Goal: Use online tool/utility: Utilize a website feature to perform a specific function

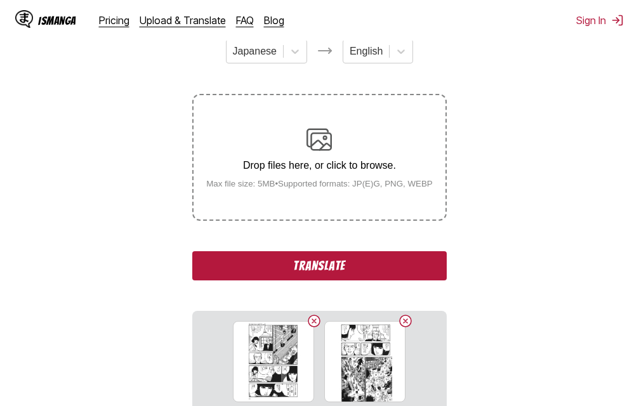
scroll to position [161, 0]
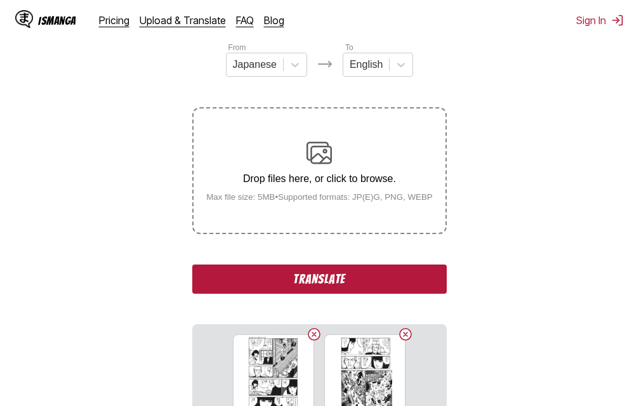
click at [275, 280] on button "Translate" at bounding box center [319, 278] width 254 height 29
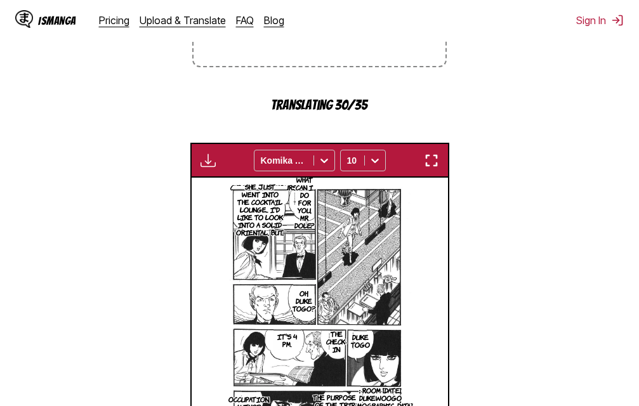
scroll to position [348, 0]
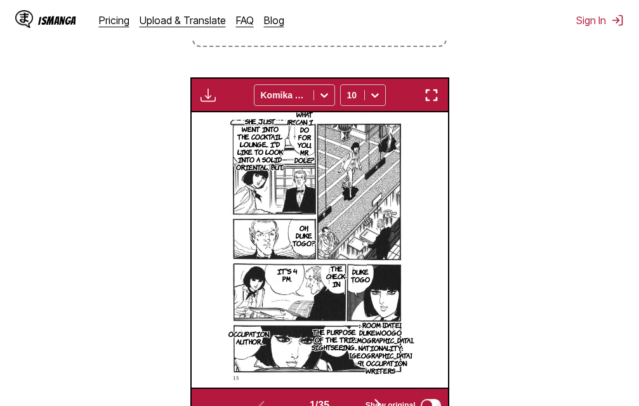
drag, startPoint x: 639, startPoint y: 103, endPoint x: 104, endPoint y: 195, distance: 543.0
click at [104, 195] on section "From Japanese To English Drop files here, or click to browse. Max file size: 5M…" at bounding box center [319, 138] width 618 height 568
click at [433, 92] on img "button" at bounding box center [431, 95] width 15 height 15
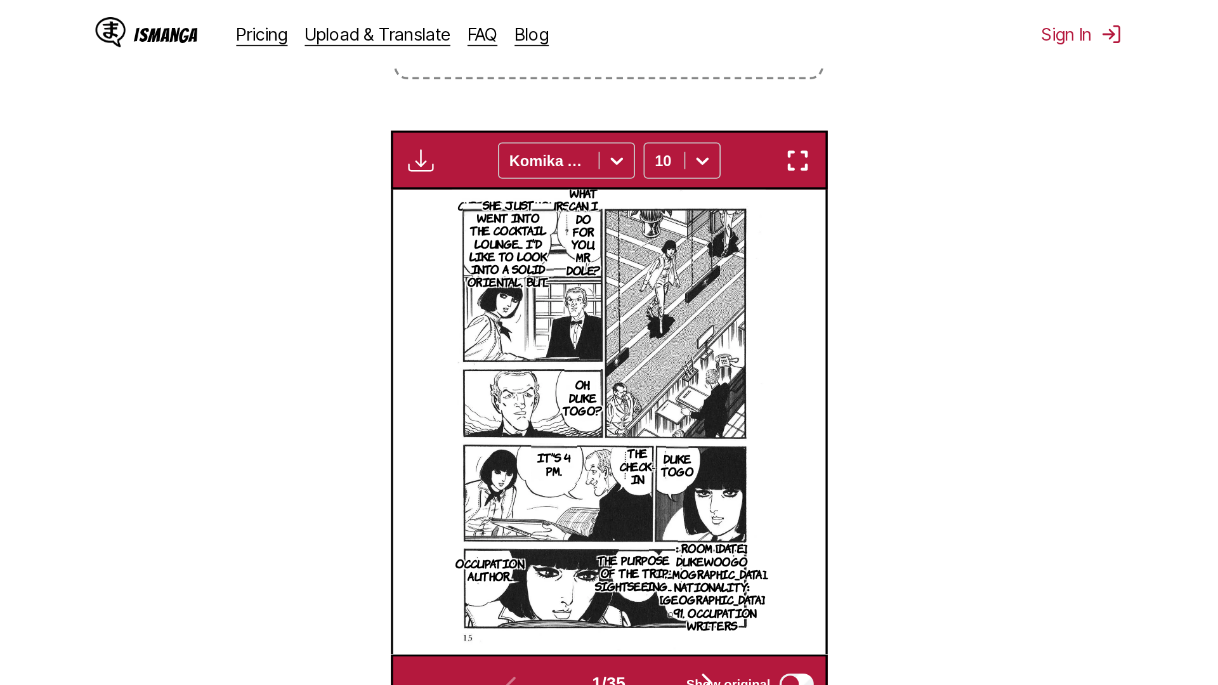
scroll to position [133, 0]
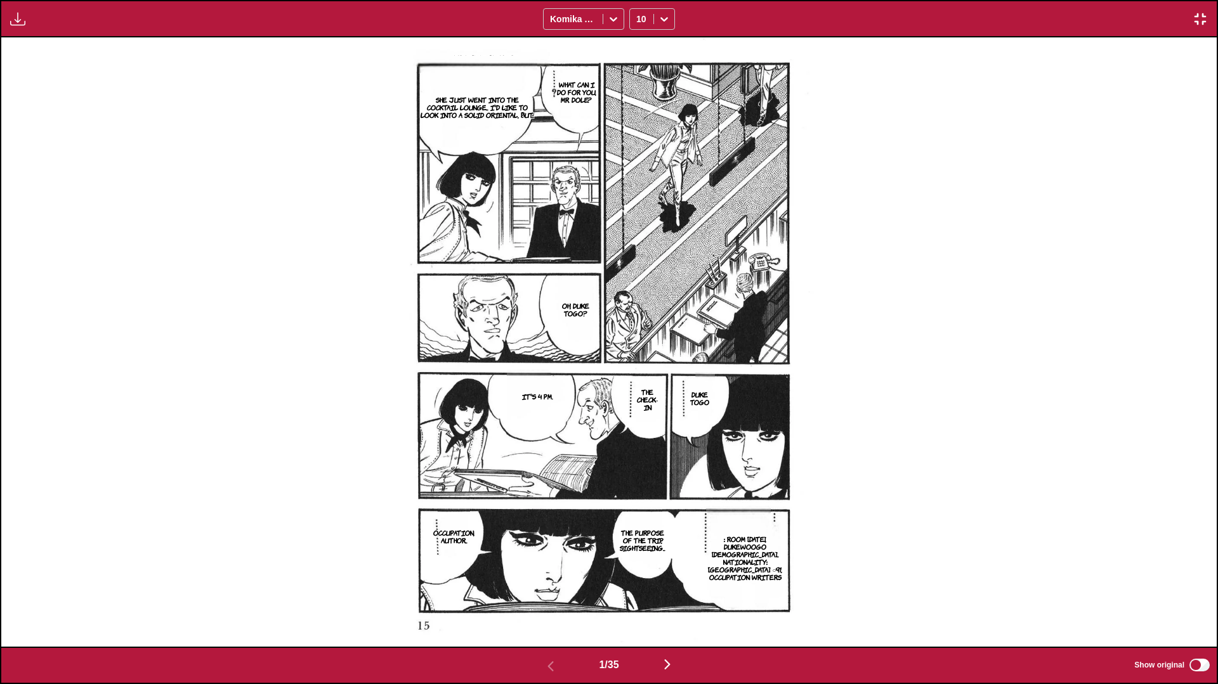
click at [638, 405] on img "button" at bounding box center [667, 664] width 15 height 15
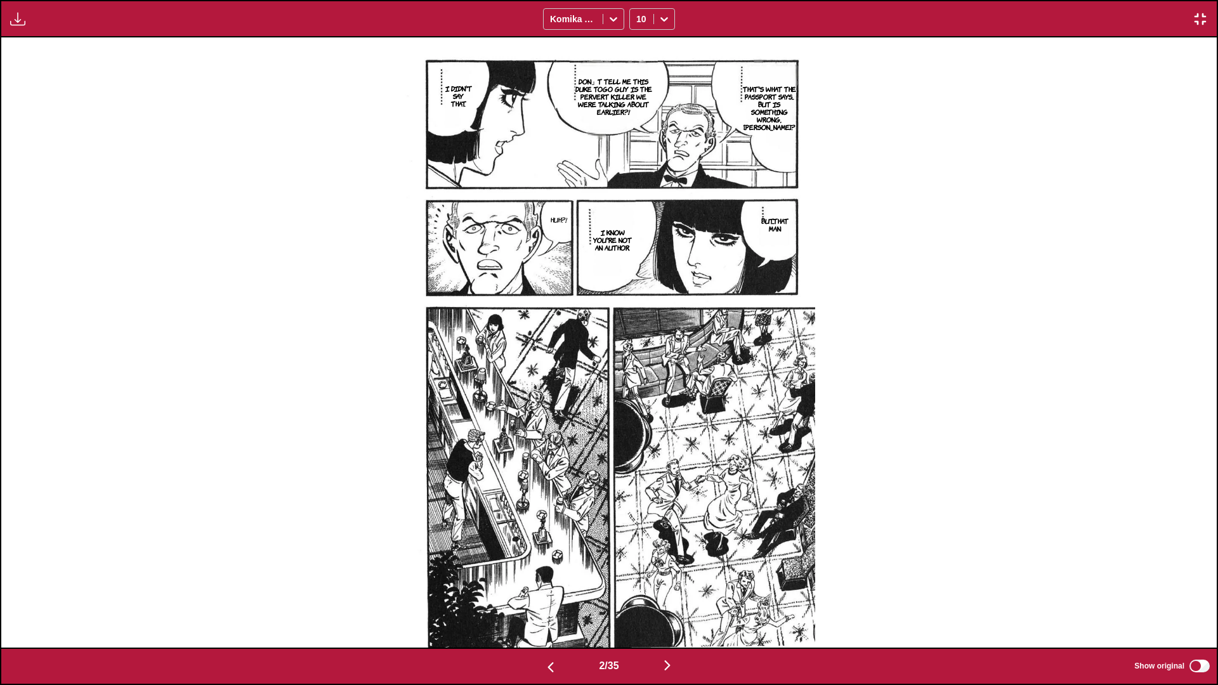
click at [638, 405] on img "button" at bounding box center [667, 665] width 15 height 15
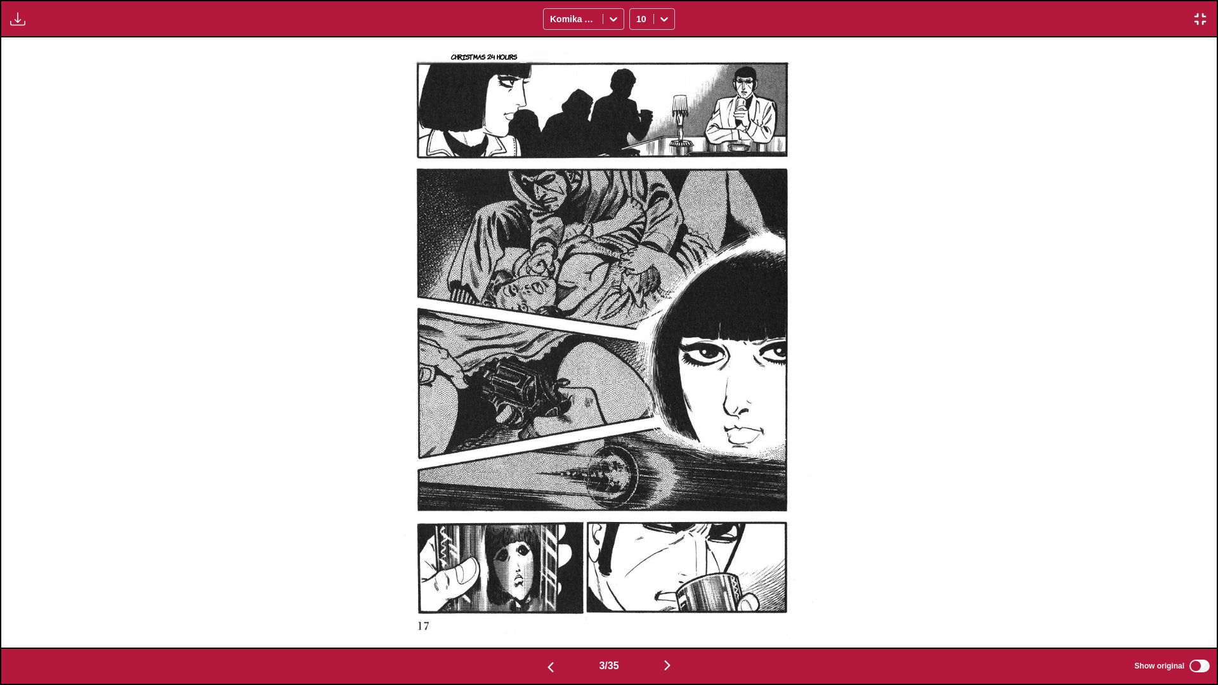
click at [638, 405] on img "button" at bounding box center [667, 665] width 15 height 15
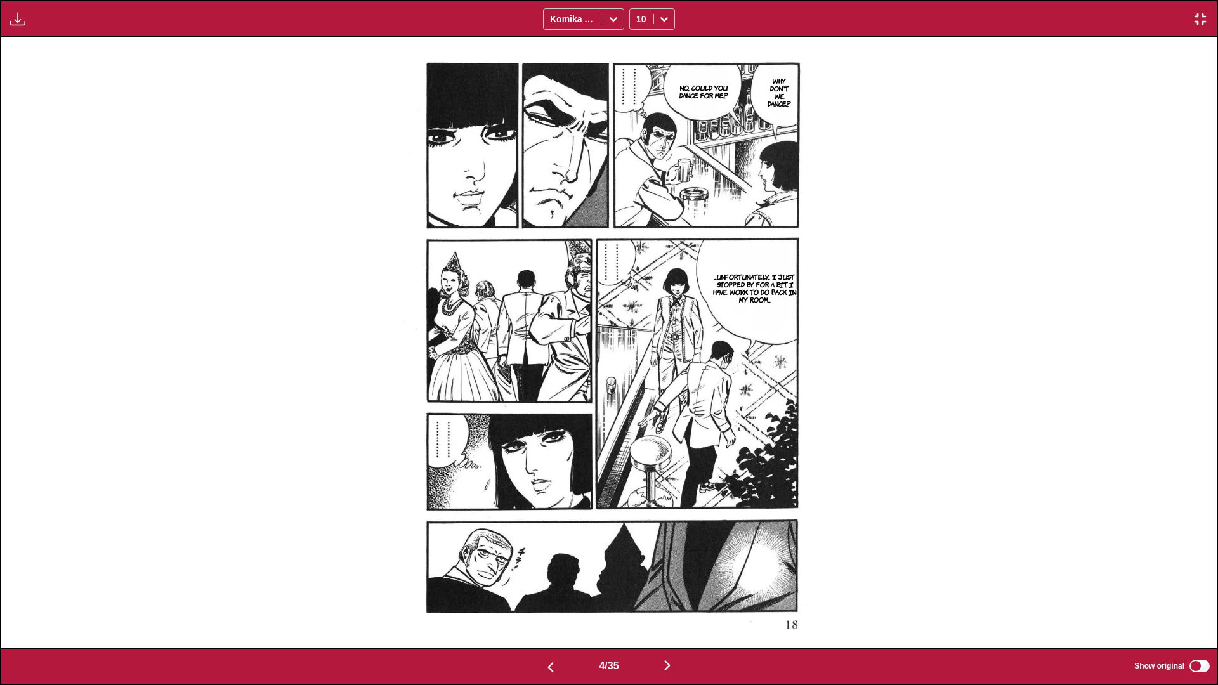
click at [638, 405] on img "button" at bounding box center [667, 665] width 15 height 15
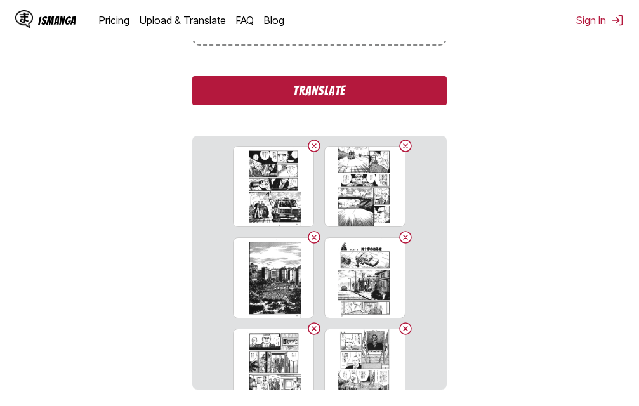
scroll to position [351, 0]
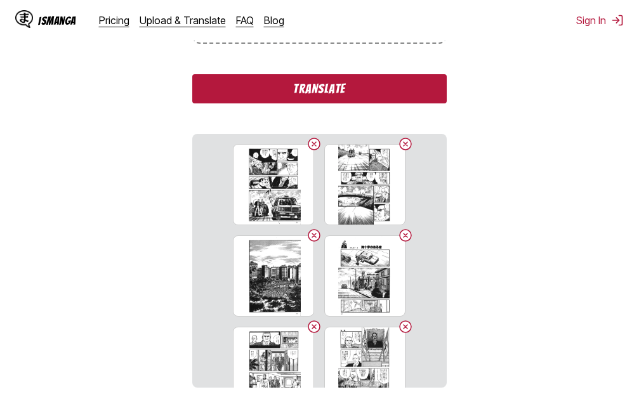
click at [294, 86] on button "Translate" at bounding box center [319, 88] width 254 height 29
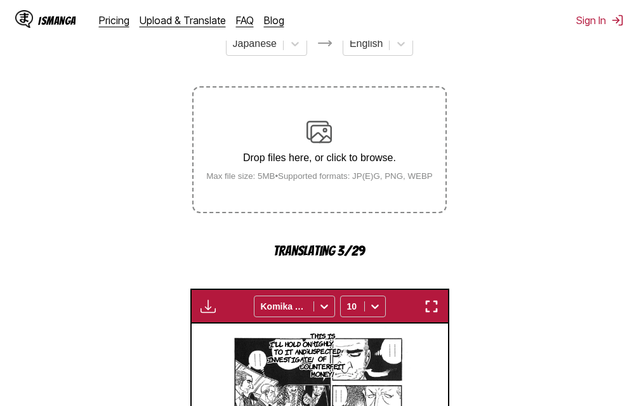
scroll to position [149, 0]
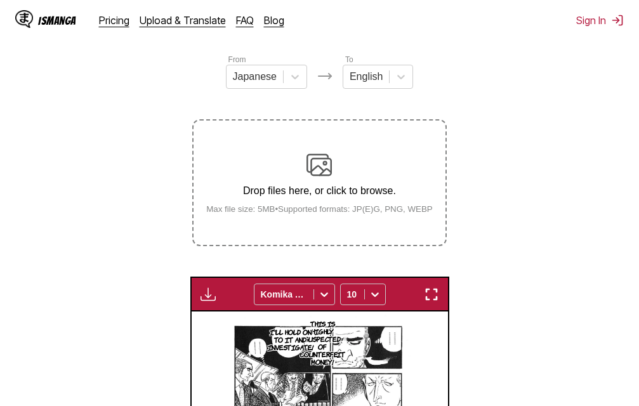
click at [427, 302] on img "button" at bounding box center [431, 294] width 15 height 15
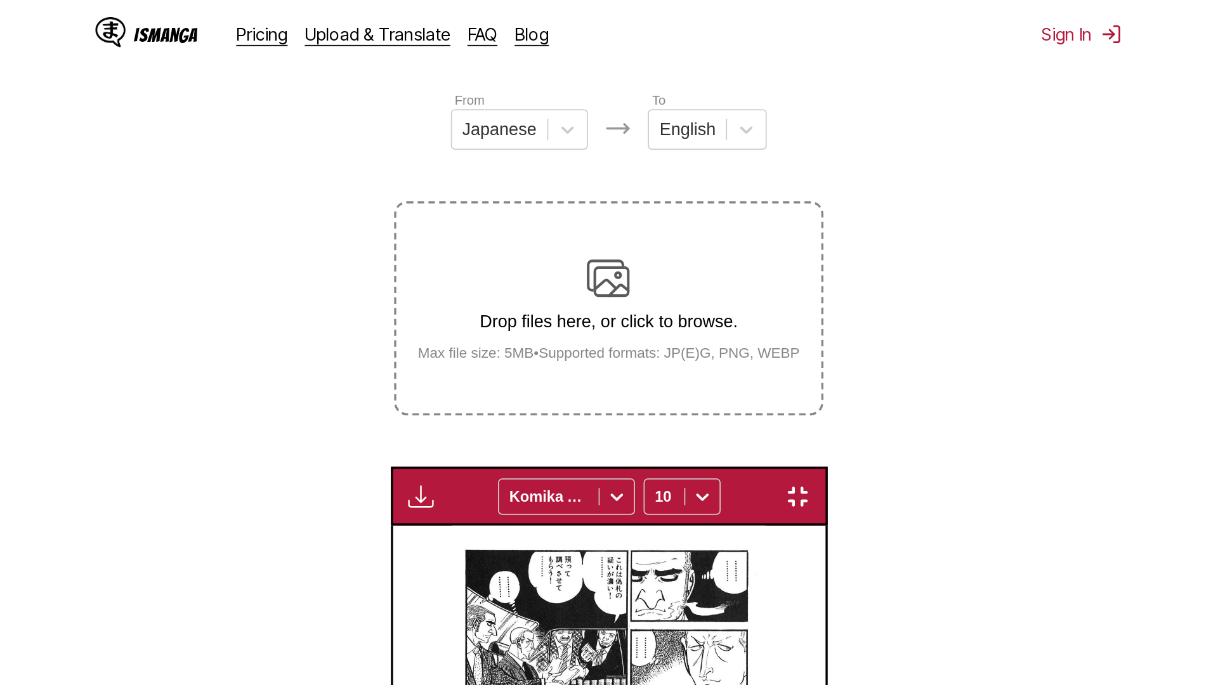
scroll to position [133, 0]
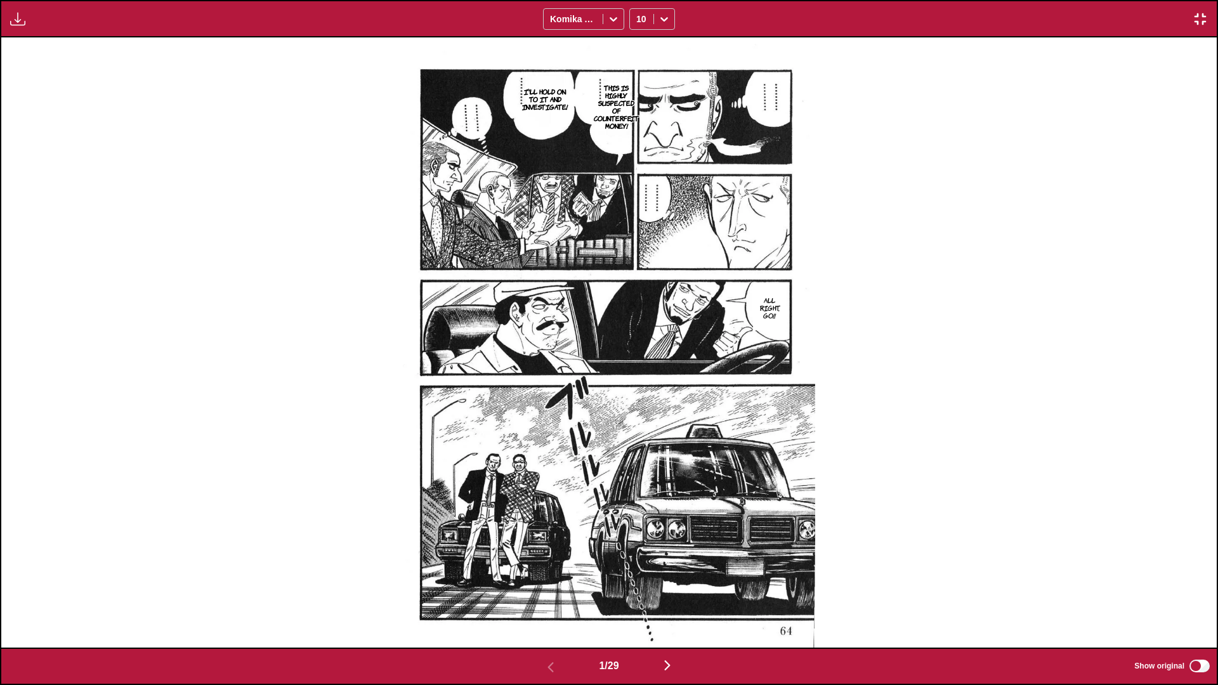
click at [638, 405] on img "button" at bounding box center [667, 665] width 15 height 15
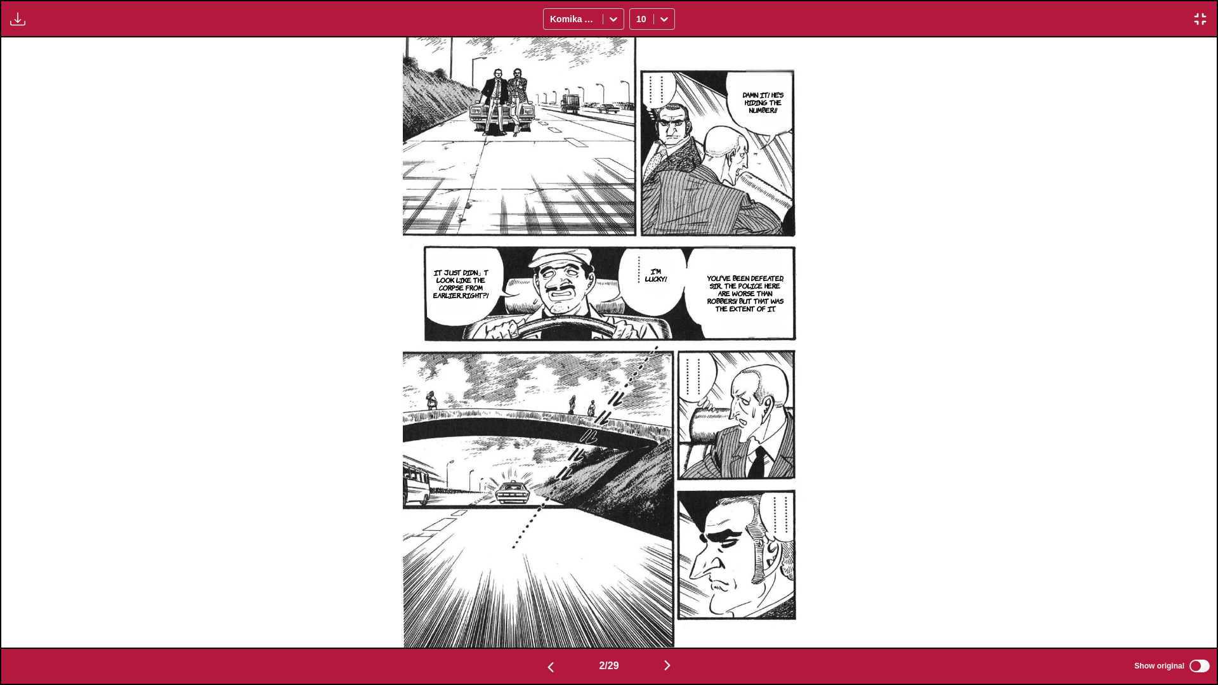
click at [638, 405] on img "button" at bounding box center [667, 665] width 15 height 15
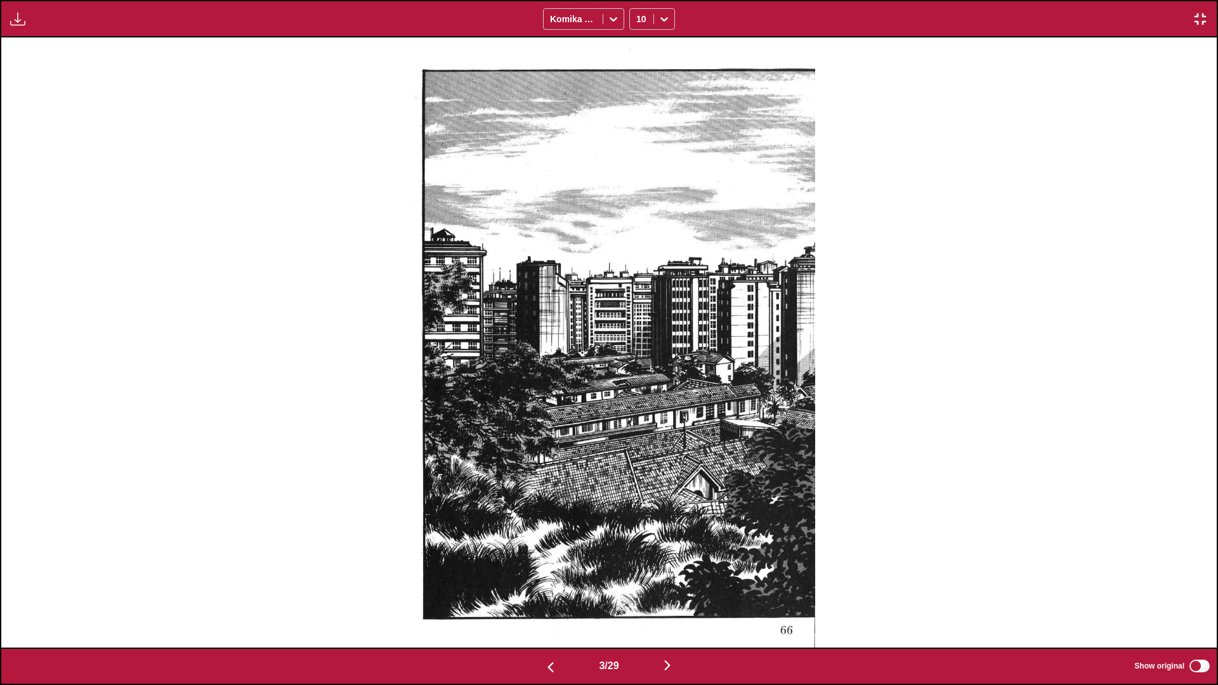
click at [638, 405] on img "button" at bounding box center [667, 665] width 15 height 15
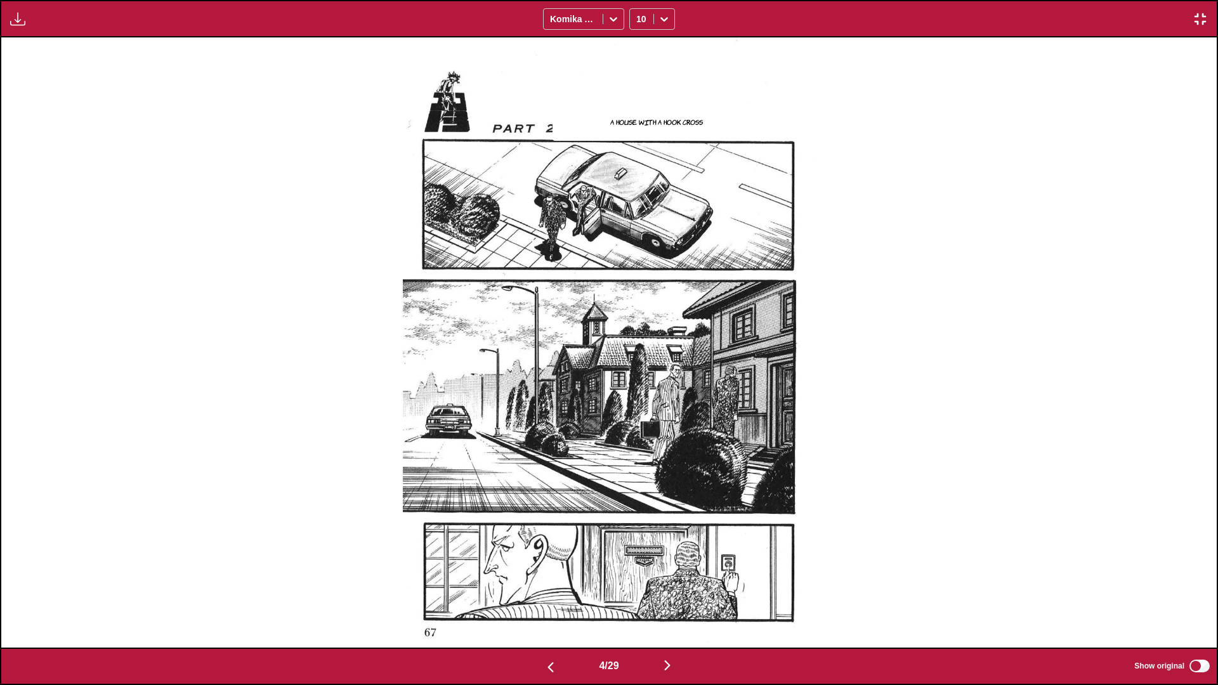
click at [638, 405] on img "button" at bounding box center [667, 665] width 15 height 15
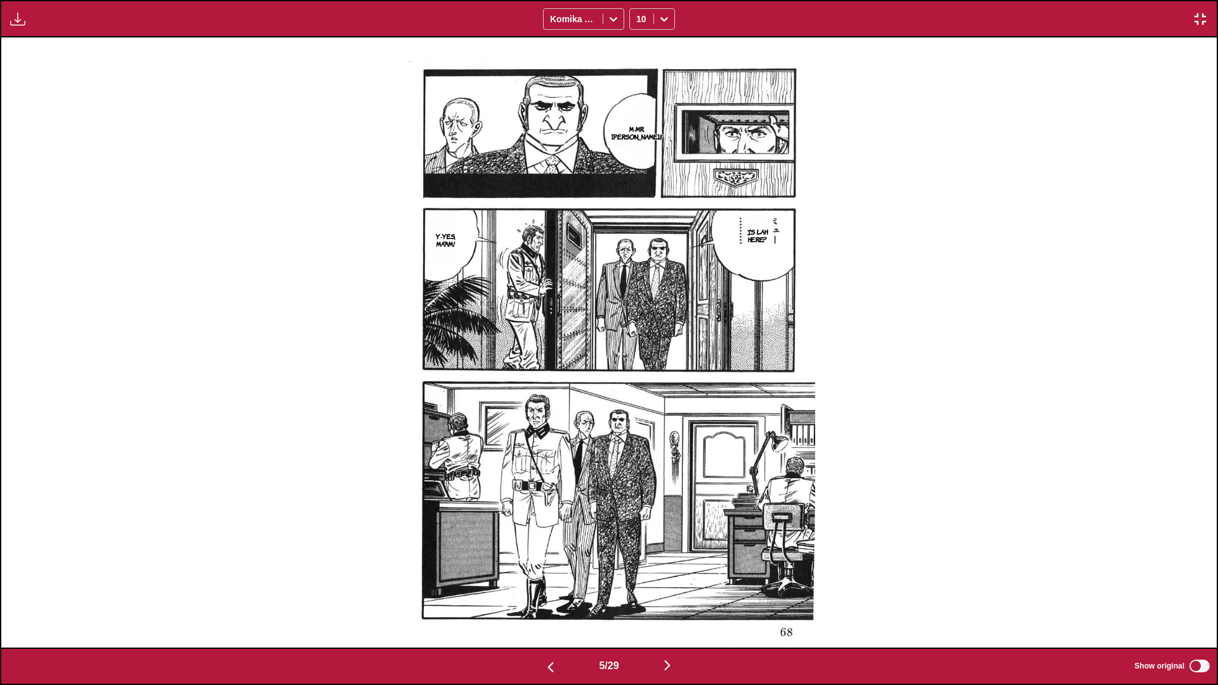
click at [638, 405] on img "button" at bounding box center [667, 665] width 15 height 15
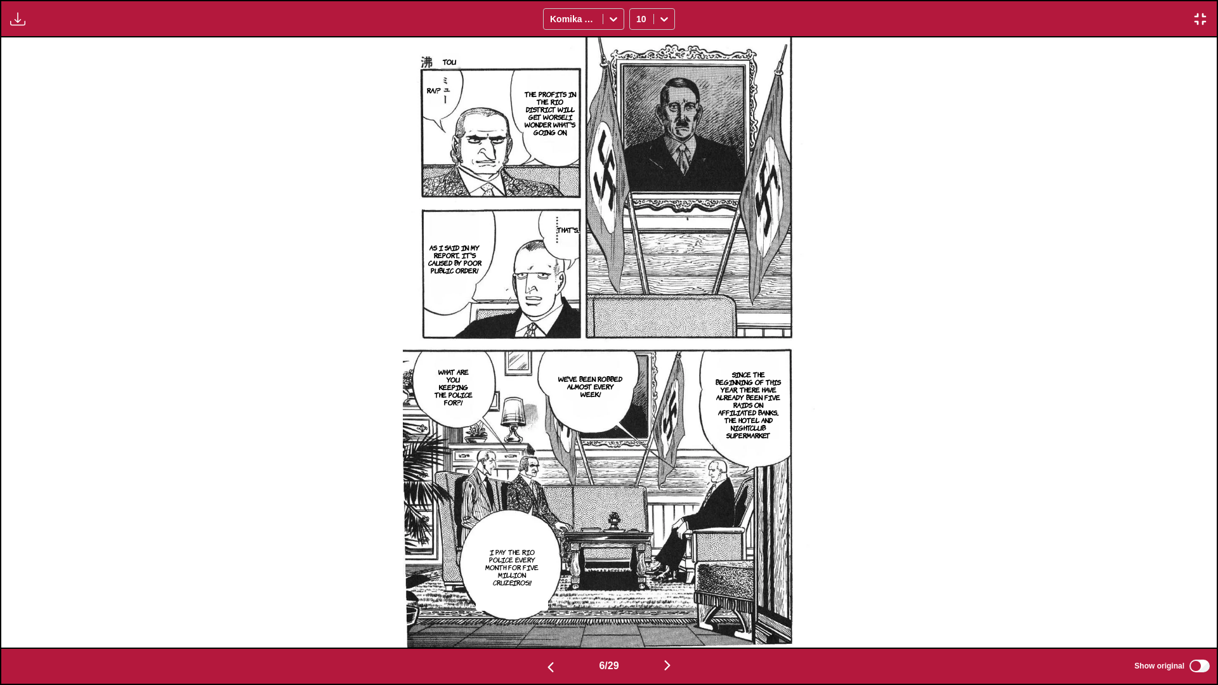
click at [638, 405] on img "button" at bounding box center [667, 665] width 15 height 15
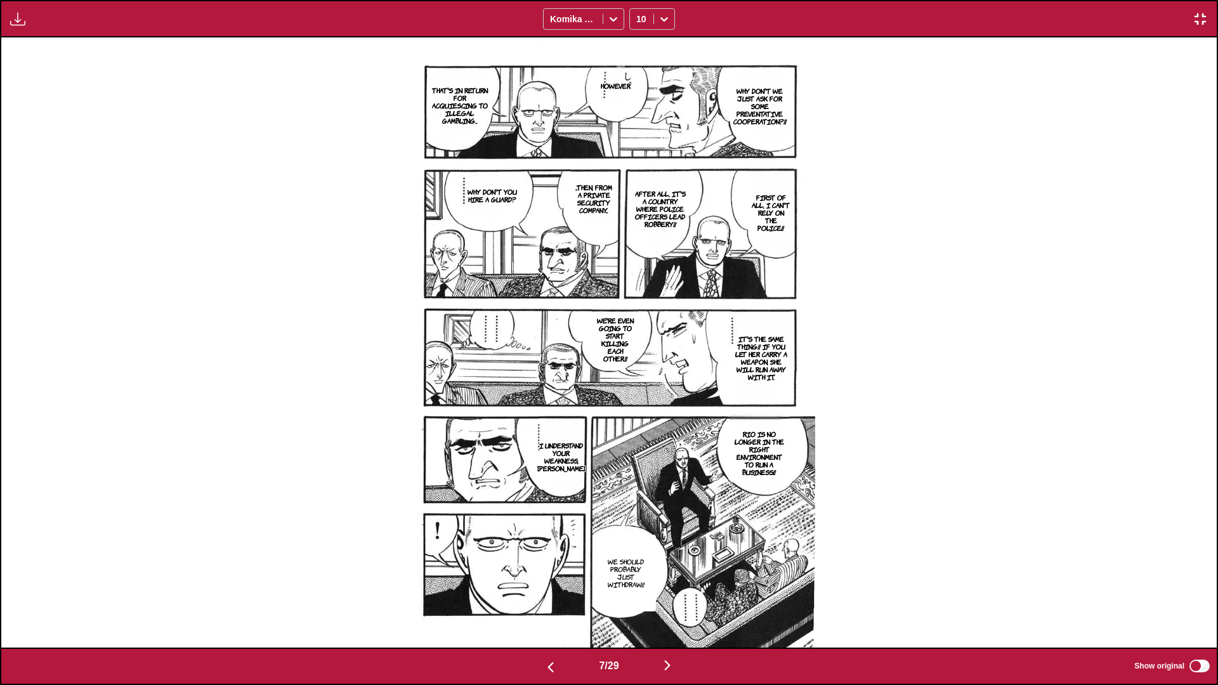
click at [638, 405] on button "button" at bounding box center [667, 666] width 76 height 18
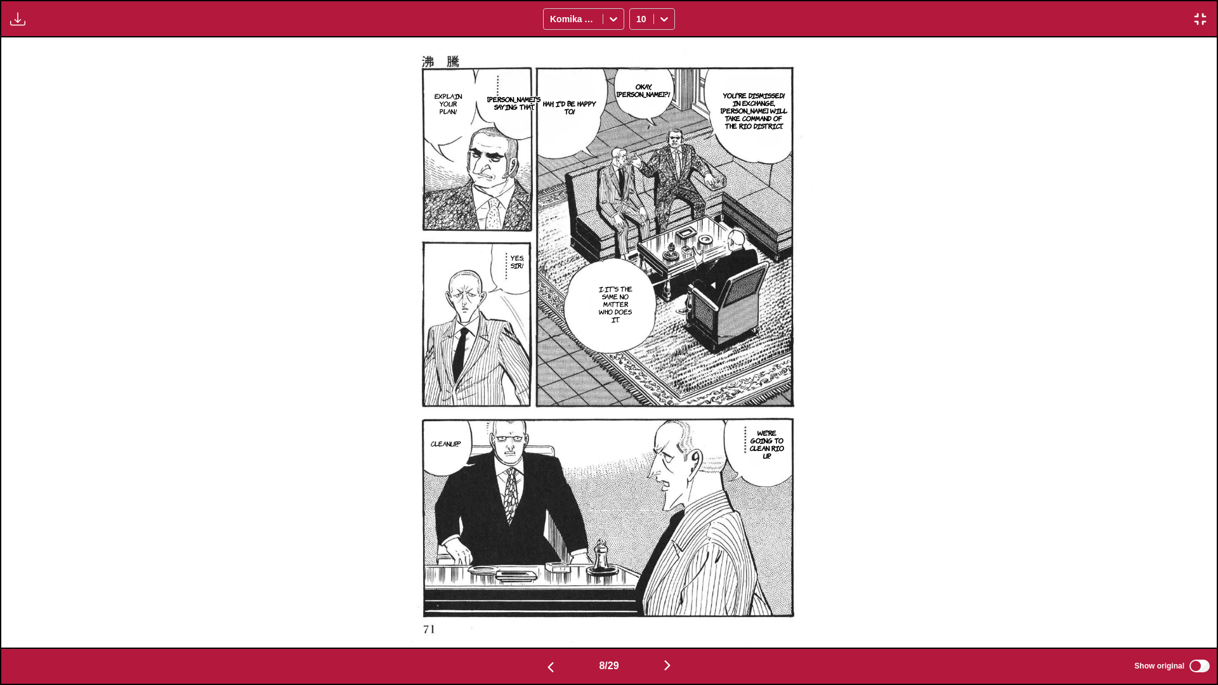
click at [638, 405] on img "button" at bounding box center [667, 665] width 15 height 15
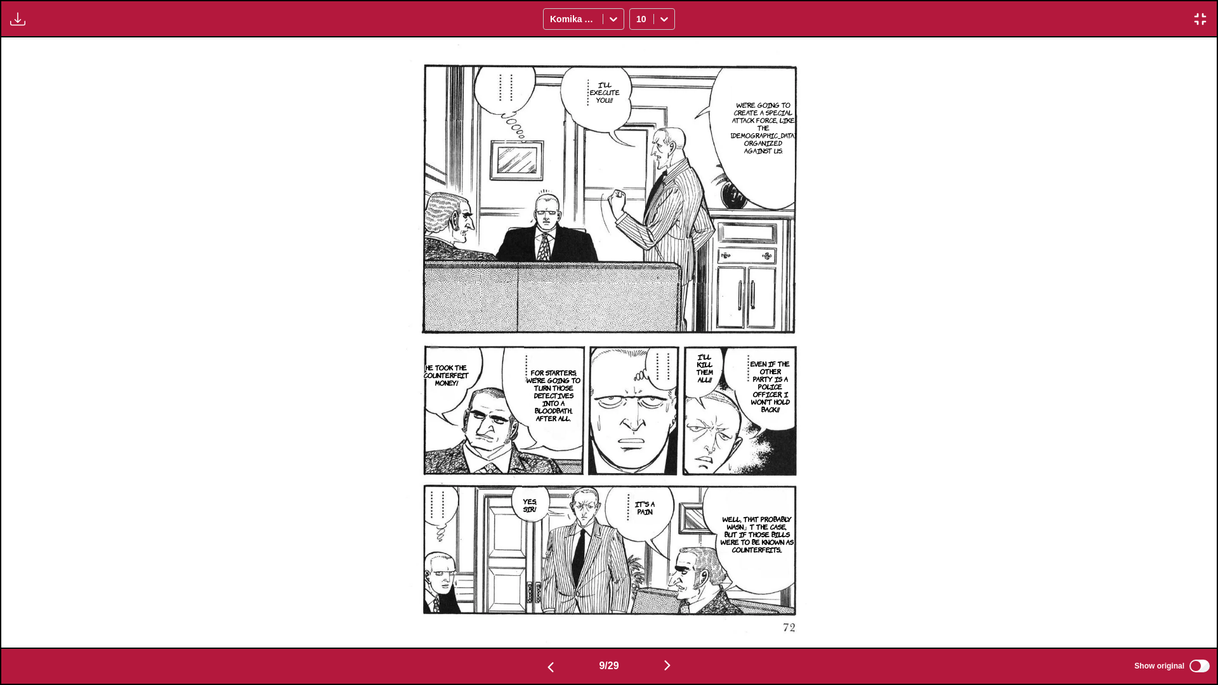
click at [638, 405] on img "button" at bounding box center [667, 665] width 15 height 15
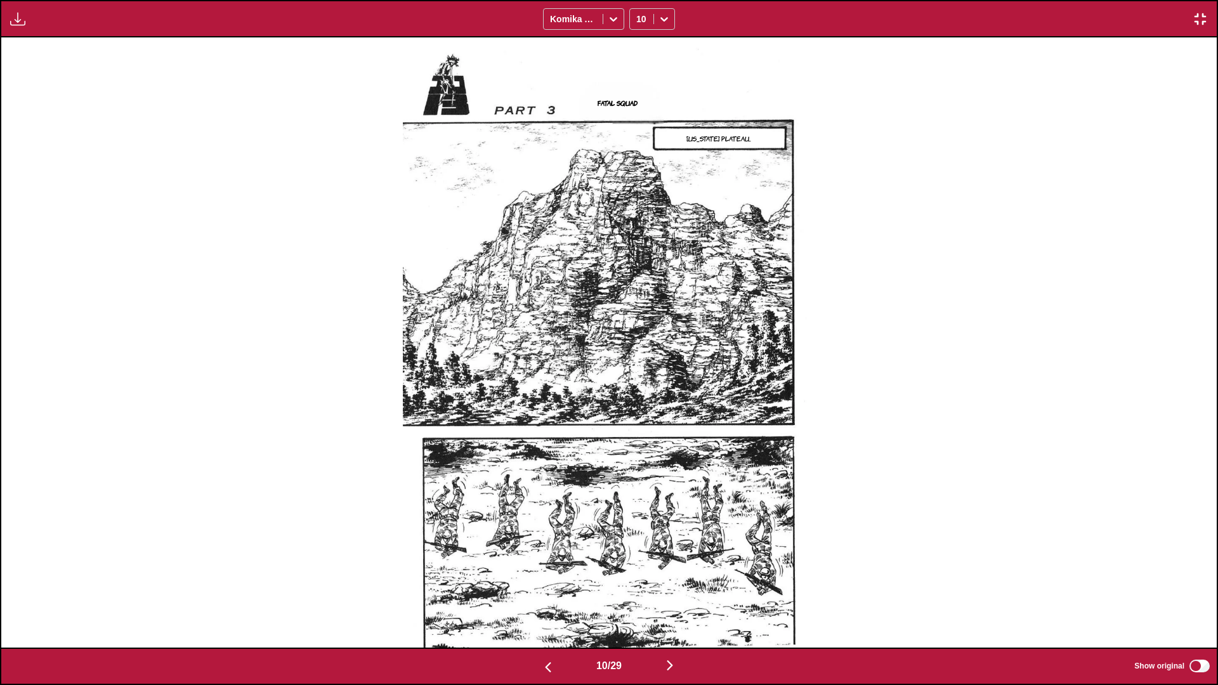
click at [638, 405] on img "button" at bounding box center [669, 665] width 15 height 15
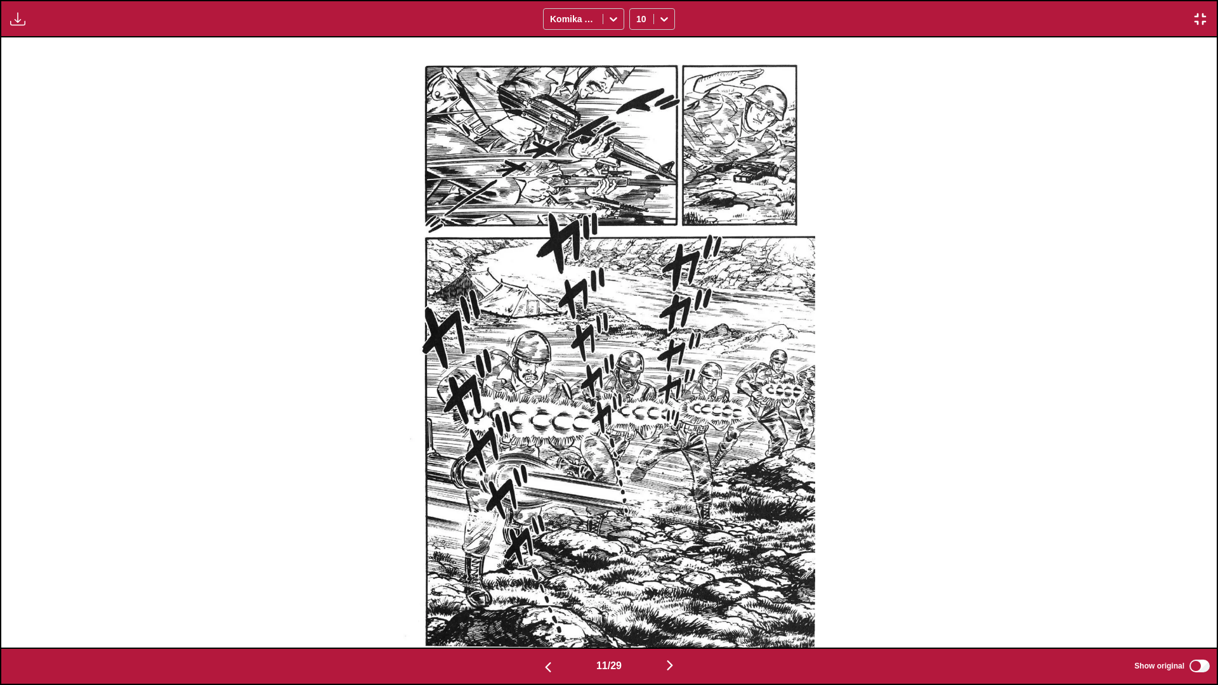
click at [638, 405] on img "button" at bounding box center [669, 665] width 15 height 15
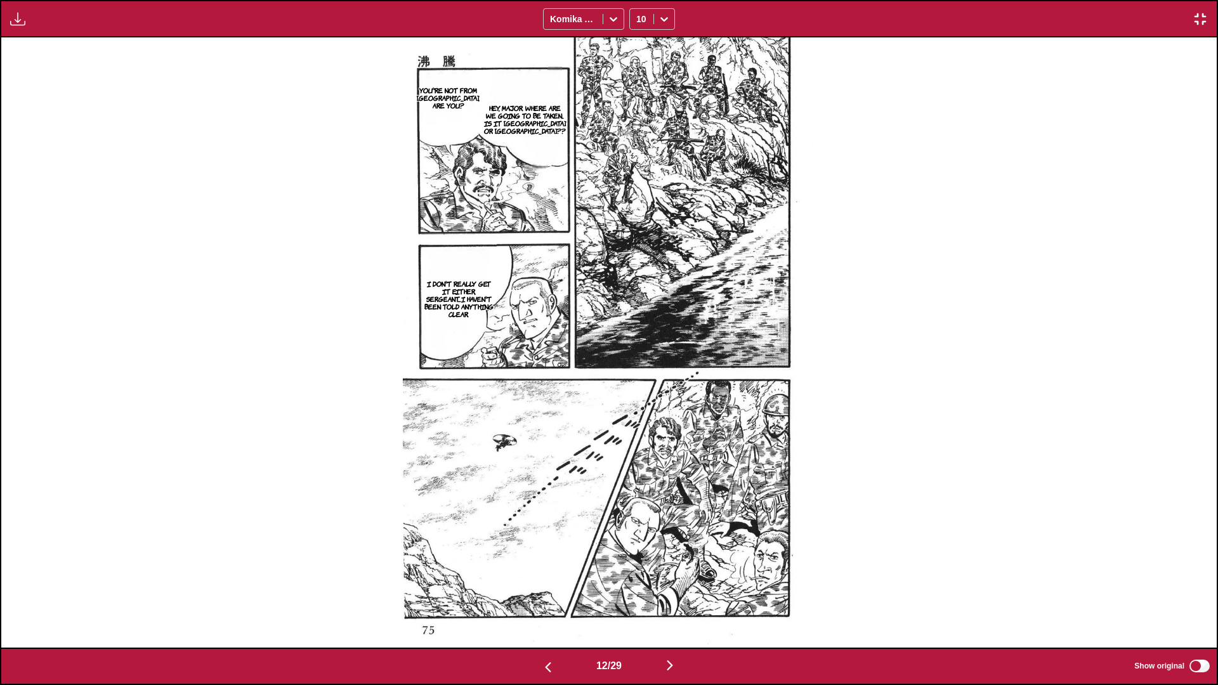
click at [638, 405] on img "button" at bounding box center [669, 665] width 15 height 15
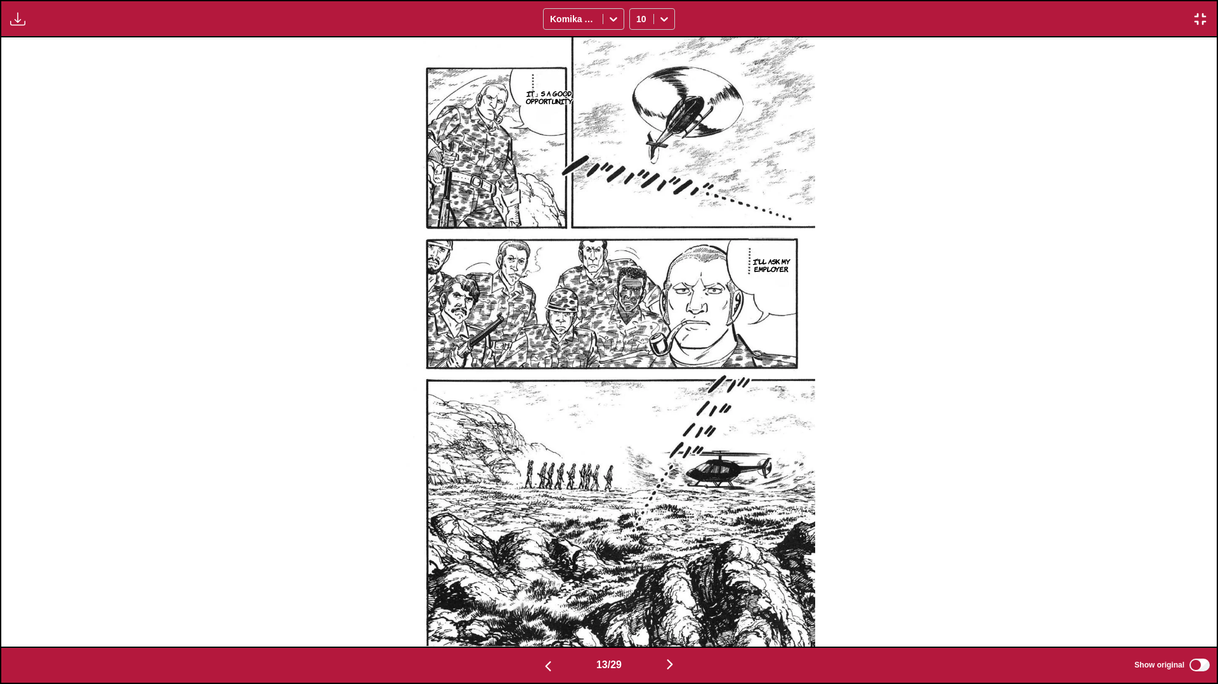
click at [638, 405] on img "button" at bounding box center [669, 664] width 15 height 15
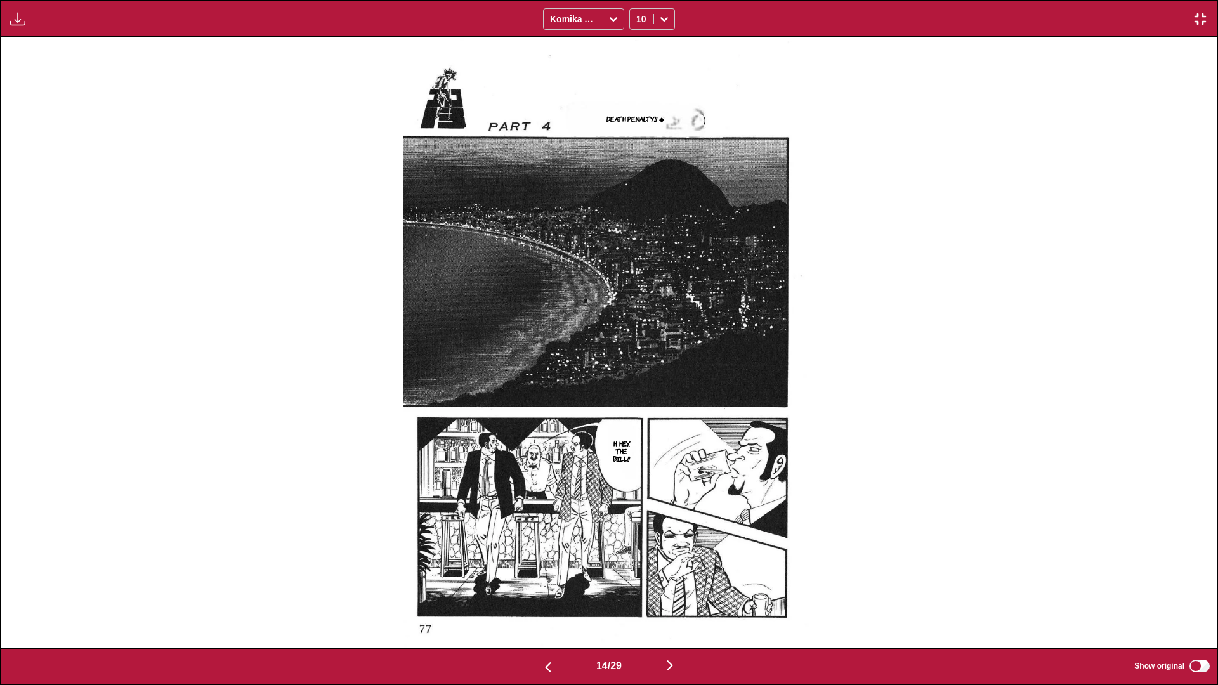
click at [638, 405] on img "button" at bounding box center [669, 665] width 15 height 15
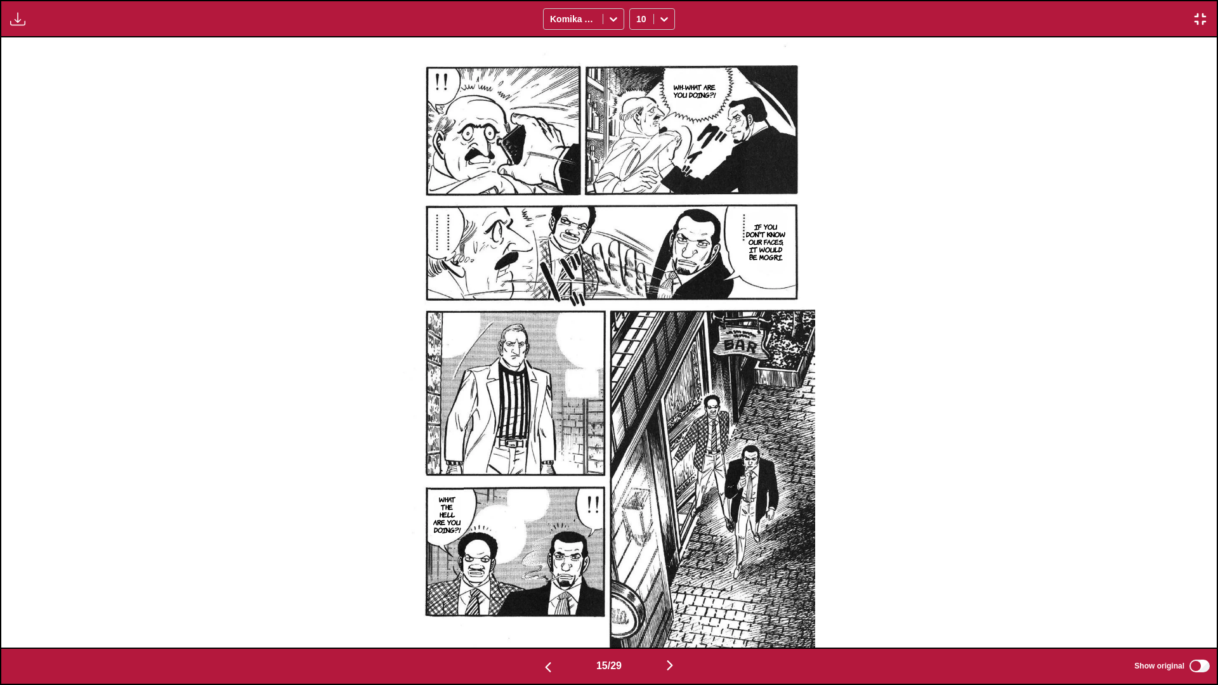
click at [638, 405] on img "button" at bounding box center [669, 665] width 15 height 15
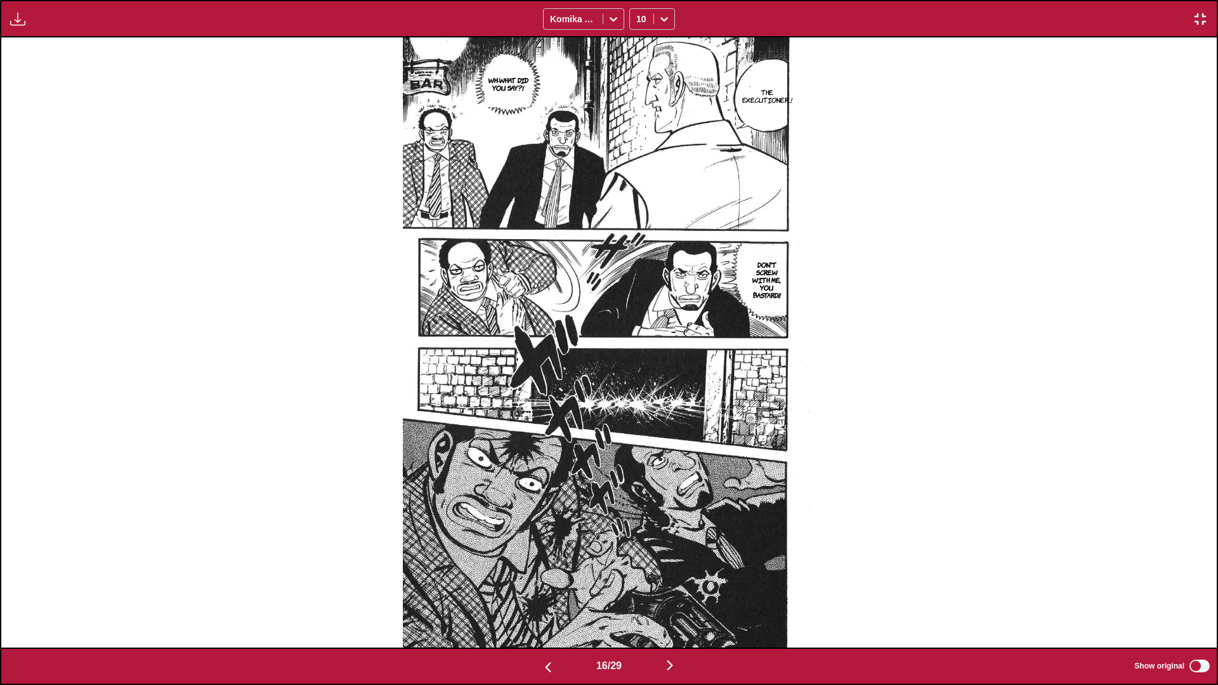
click at [638, 405] on img "button" at bounding box center [669, 665] width 15 height 15
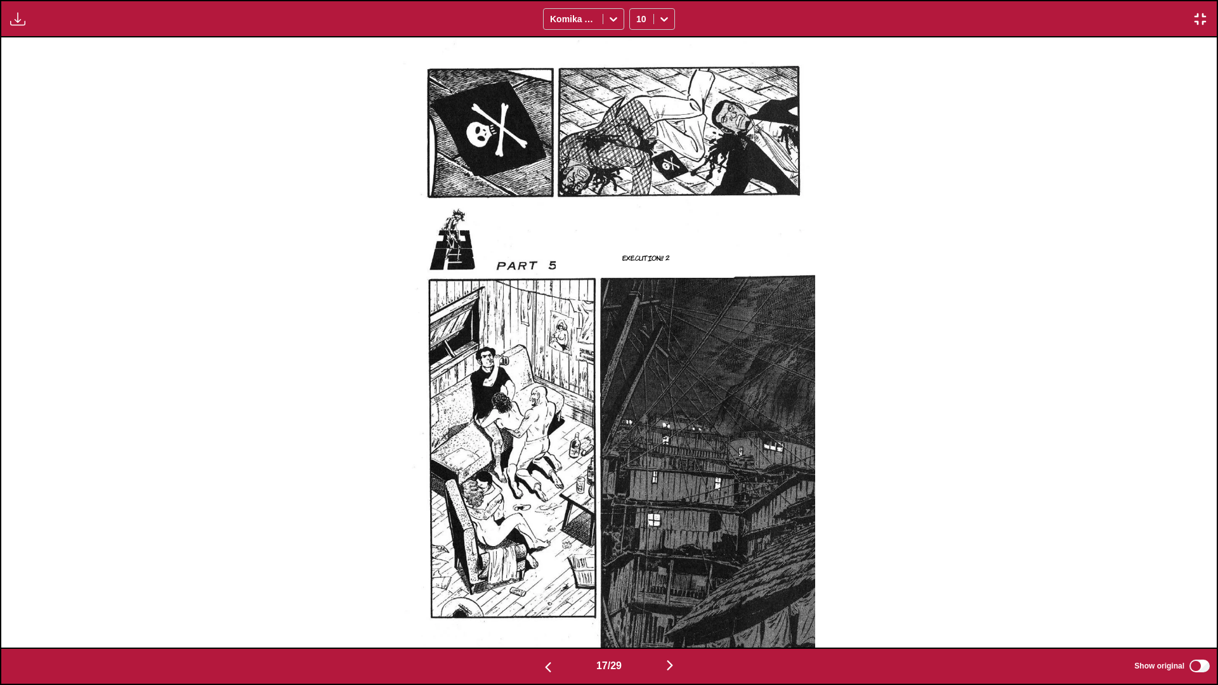
click at [638, 405] on button "button" at bounding box center [670, 666] width 76 height 18
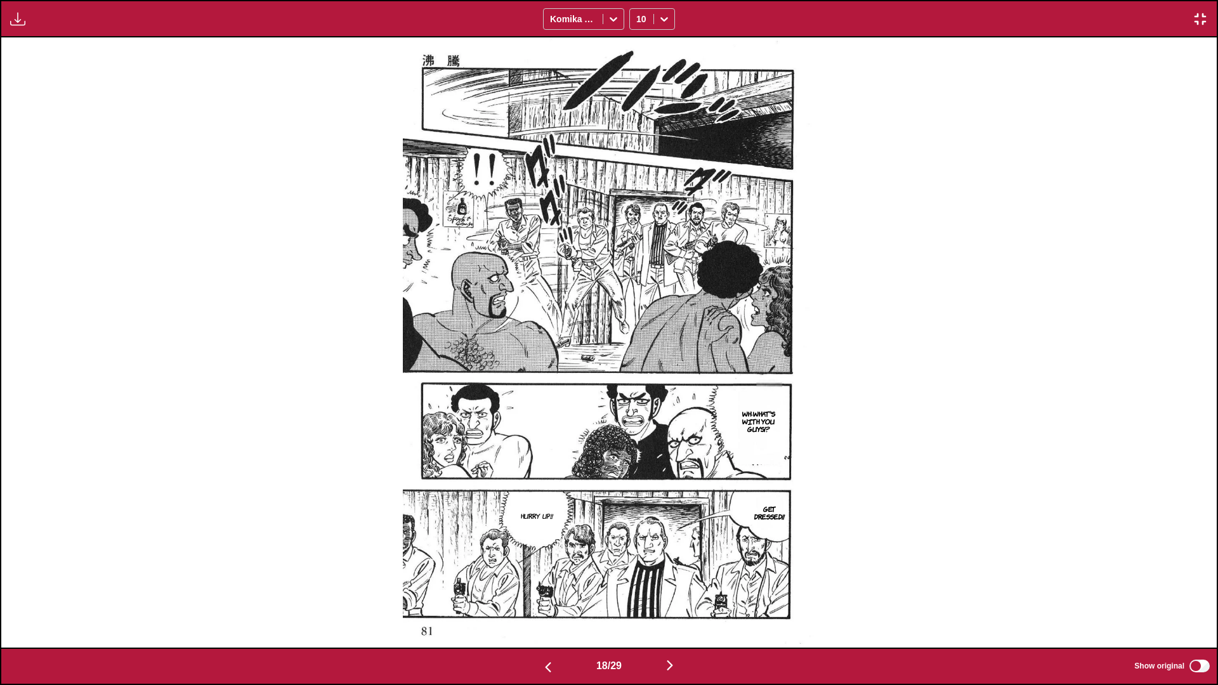
click at [638, 405] on img "button" at bounding box center [669, 665] width 15 height 15
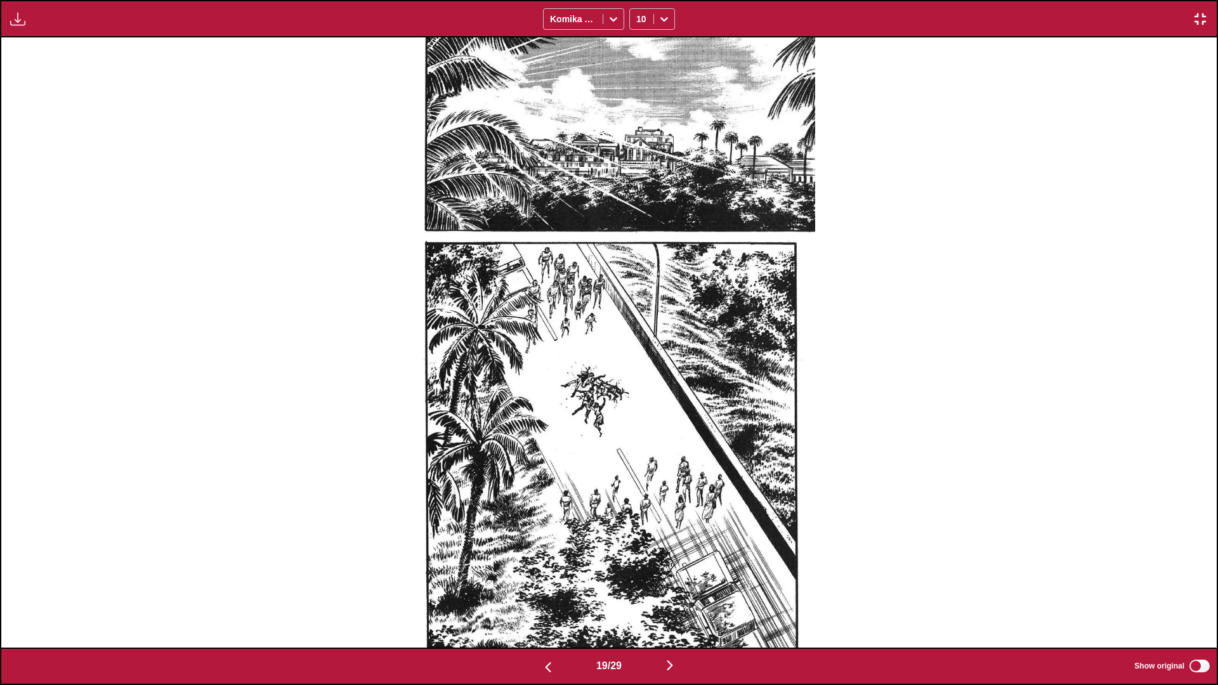
click at [638, 405] on img "button" at bounding box center [669, 665] width 15 height 15
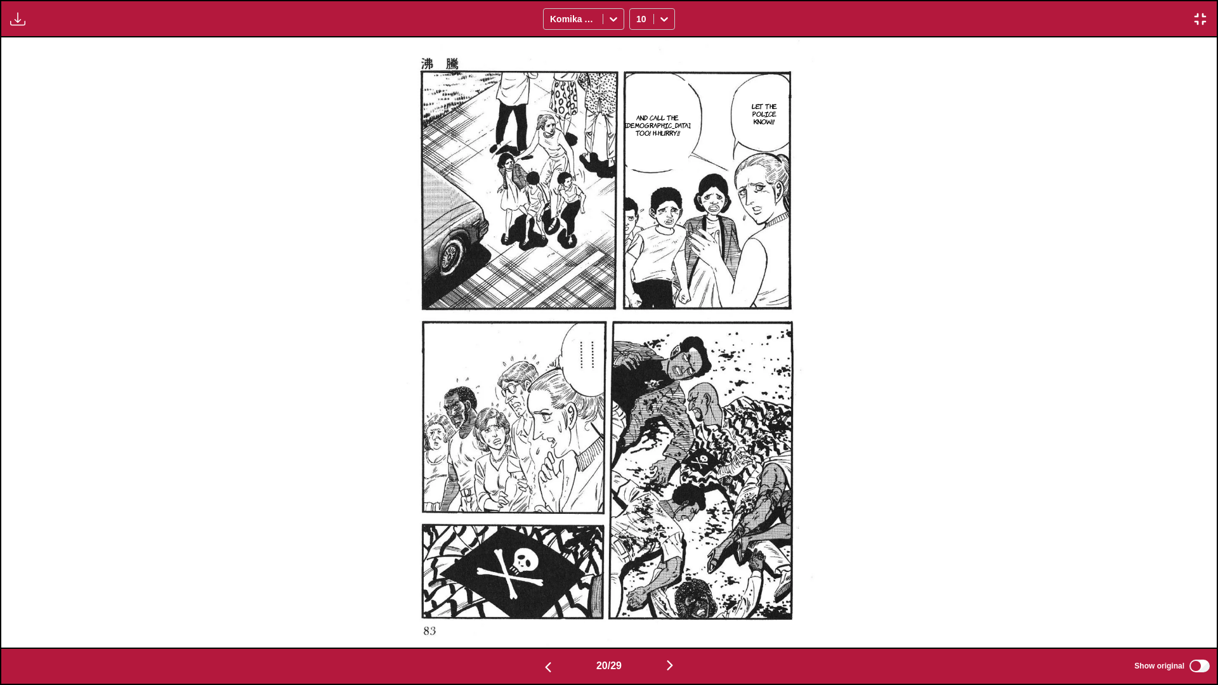
click at [638, 405] on img "button" at bounding box center [669, 665] width 15 height 15
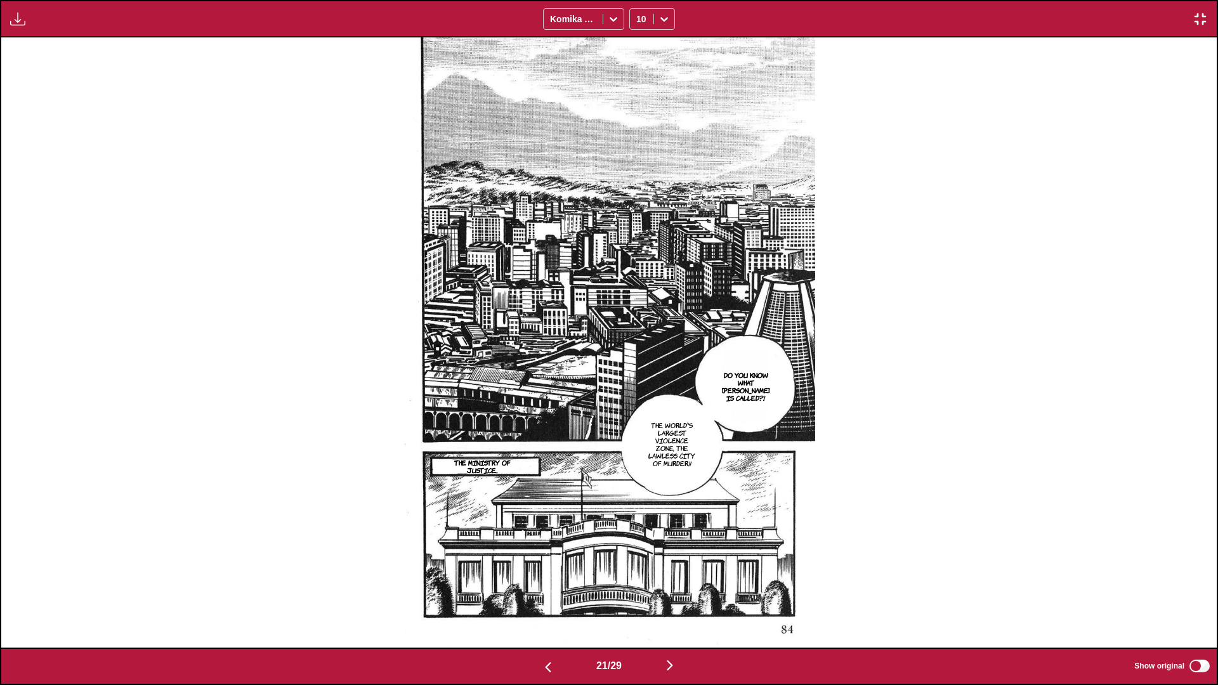
click at [638, 405] on img "button" at bounding box center [669, 665] width 15 height 15
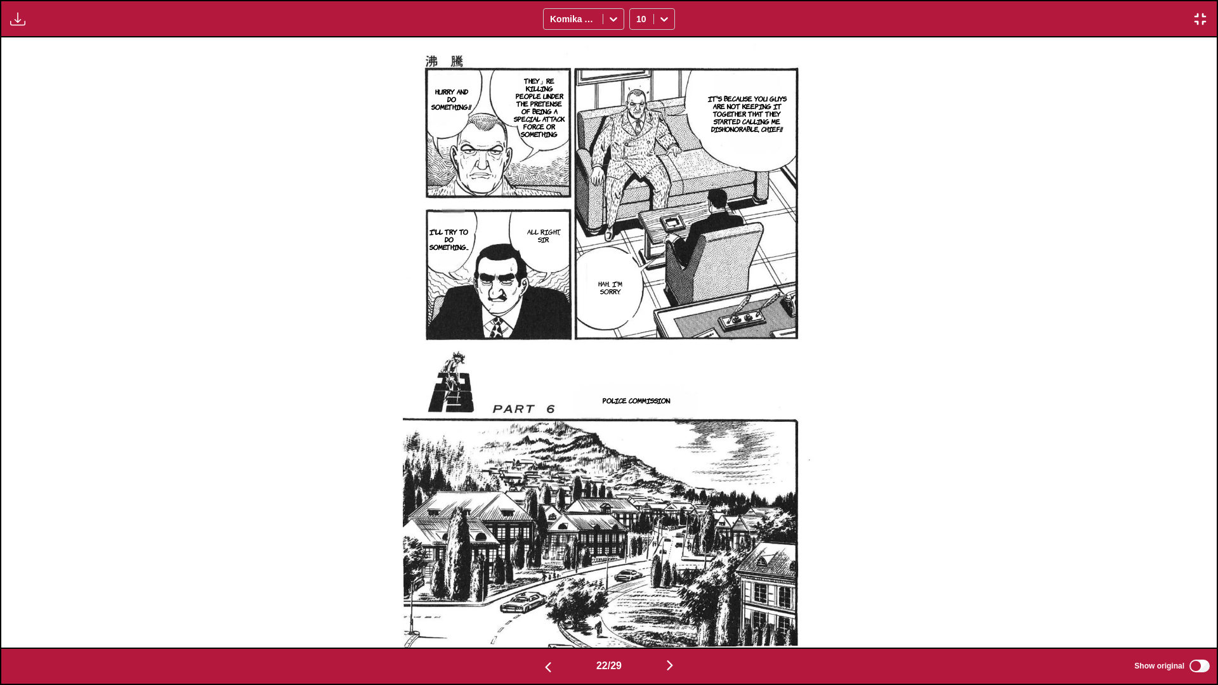
click at [638, 405] on img "button" at bounding box center [669, 665] width 15 height 15
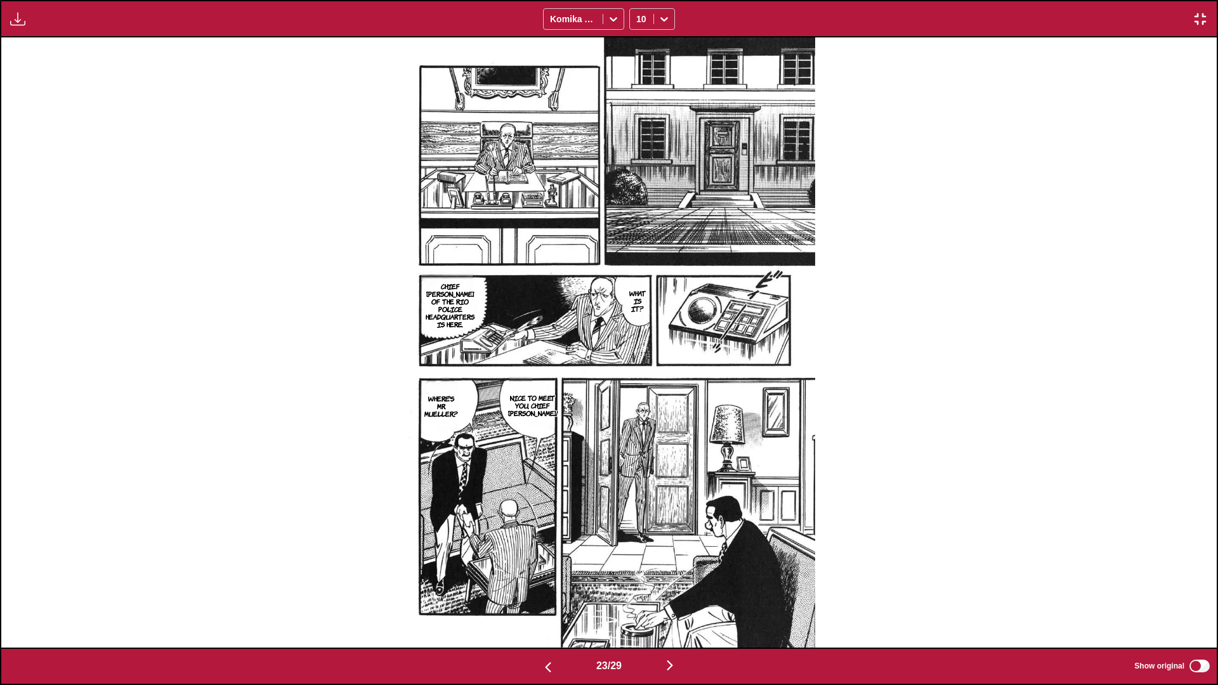
click at [638, 405] on img "button" at bounding box center [669, 665] width 15 height 15
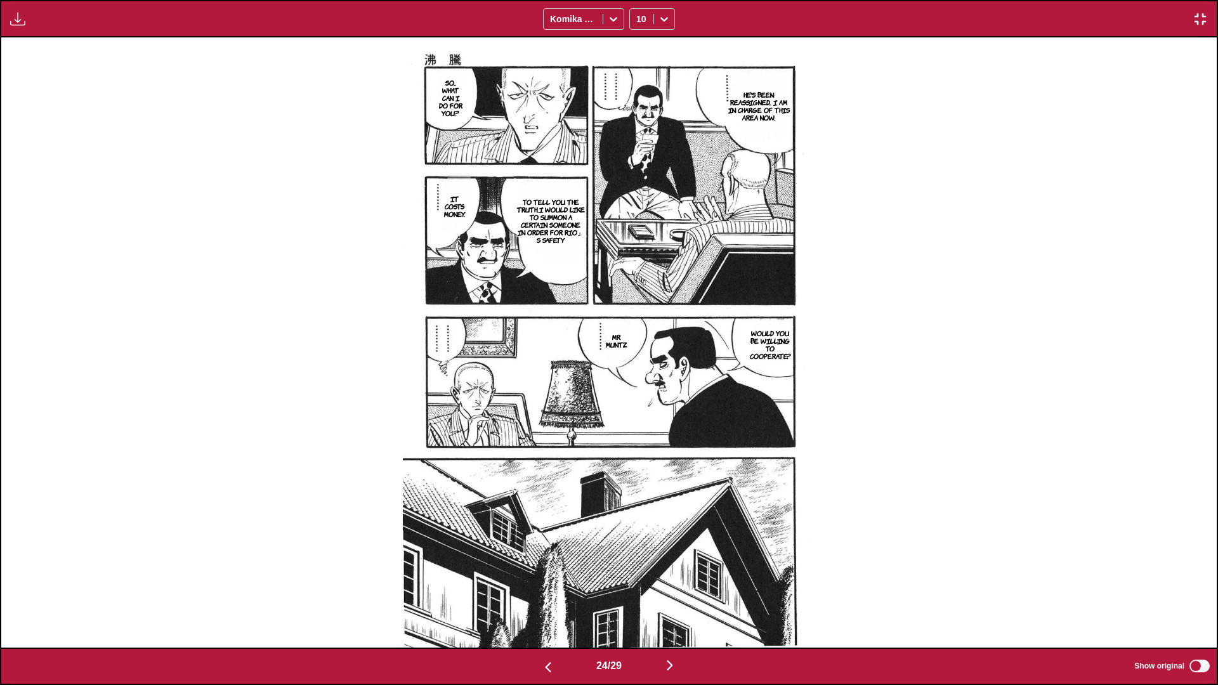
click at [638, 405] on img "button" at bounding box center [669, 665] width 15 height 15
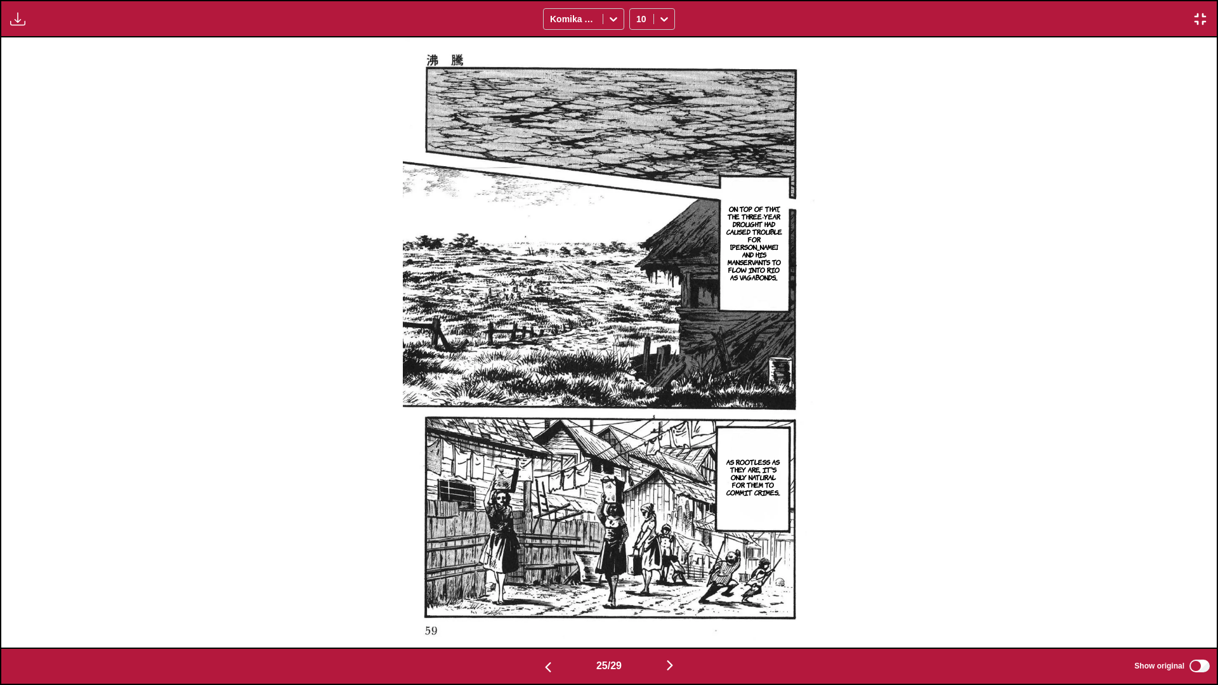
click at [638, 405] on img "button" at bounding box center [669, 665] width 15 height 15
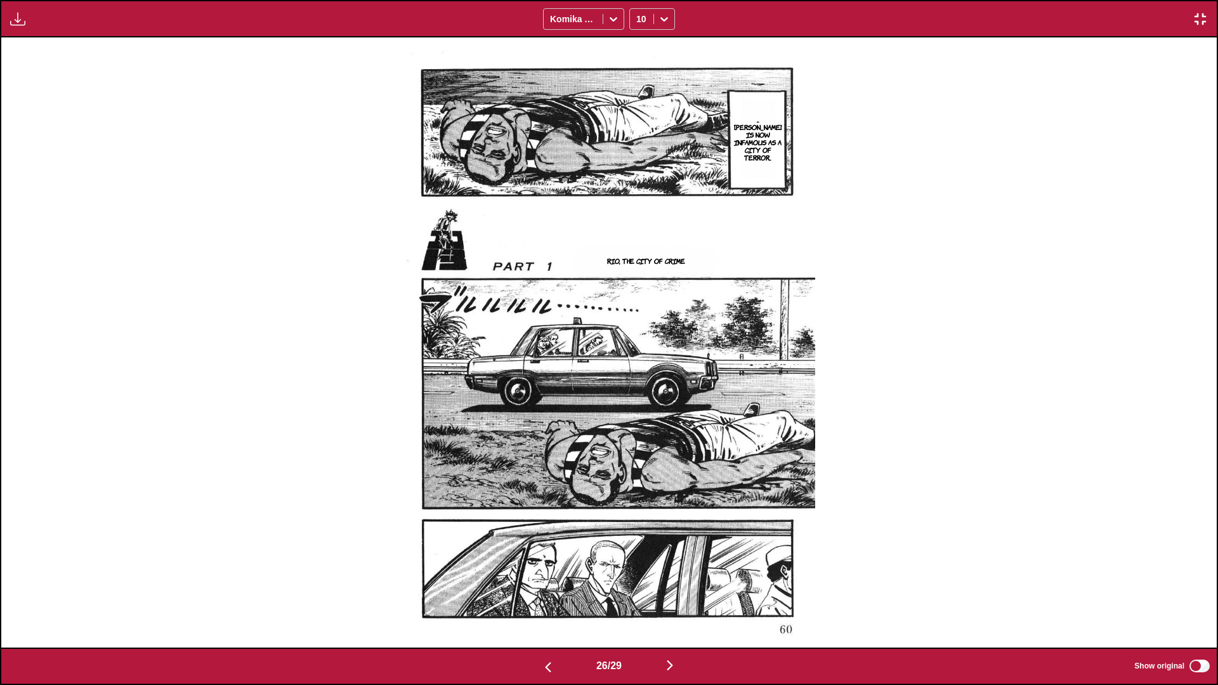
click at [638, 405] on img "button" at bounding box center [669, 665] width 15 height 15
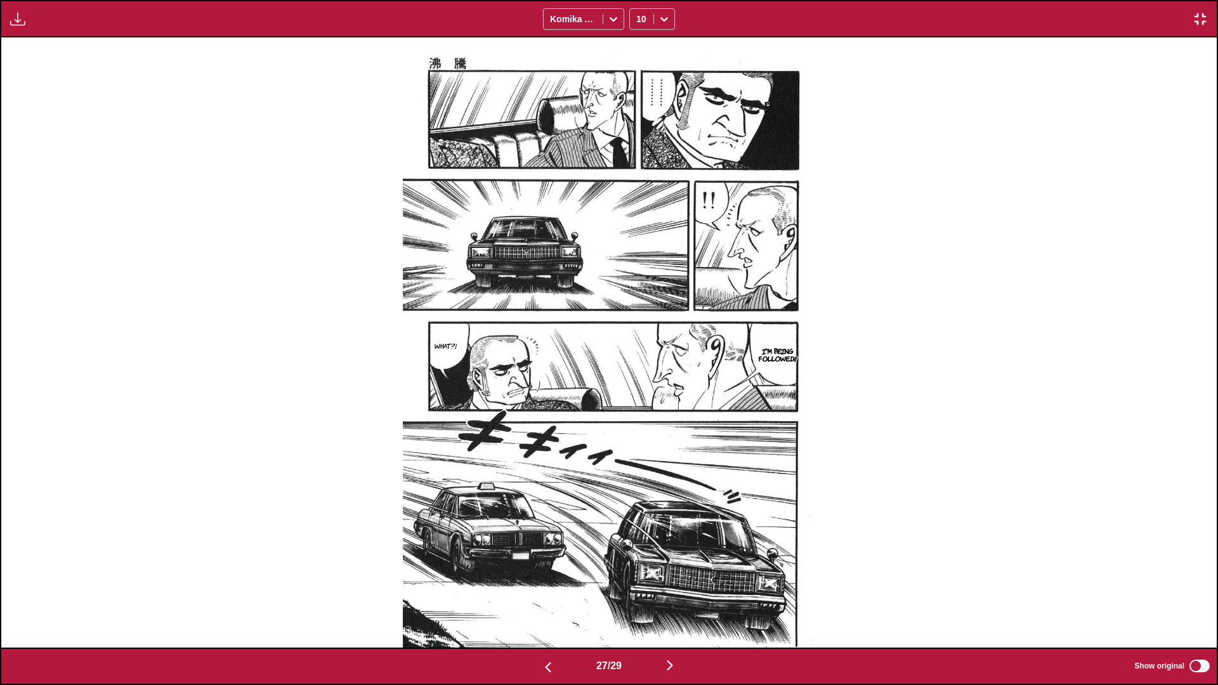
click at [638, 405] on img "button" at bounding box center [669, 665] width 15 height 15
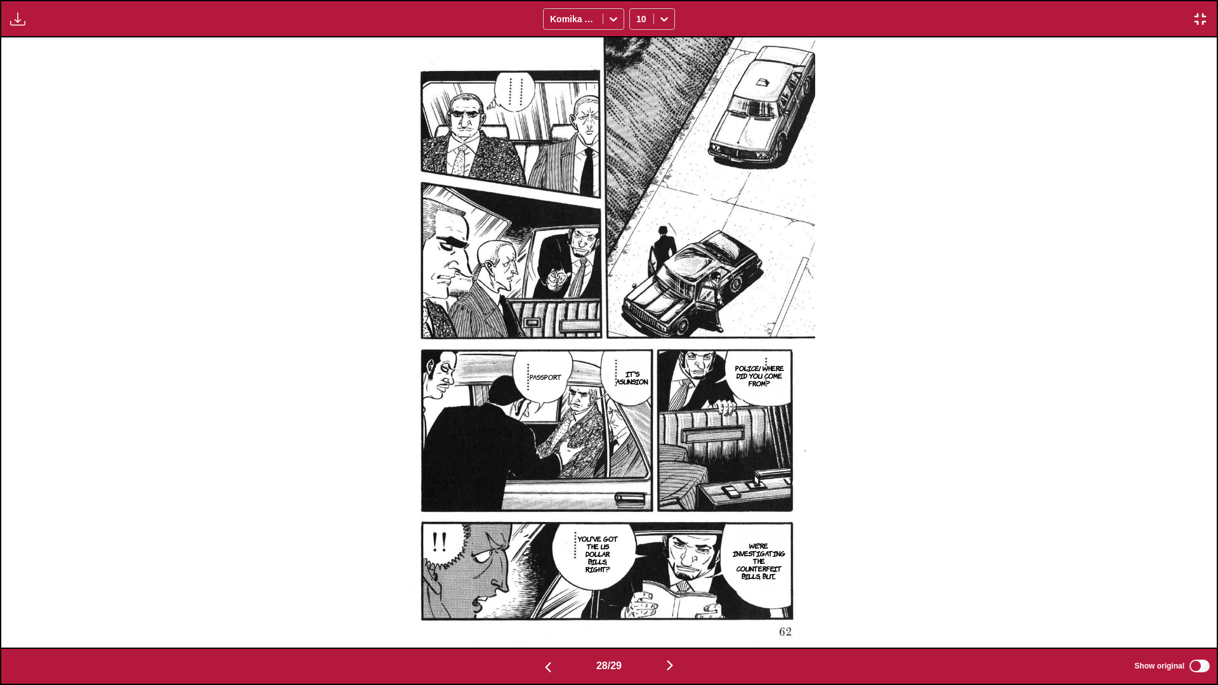
click at [638, 405] on img "button" at bounding box center [669, 665] width 15 height 15
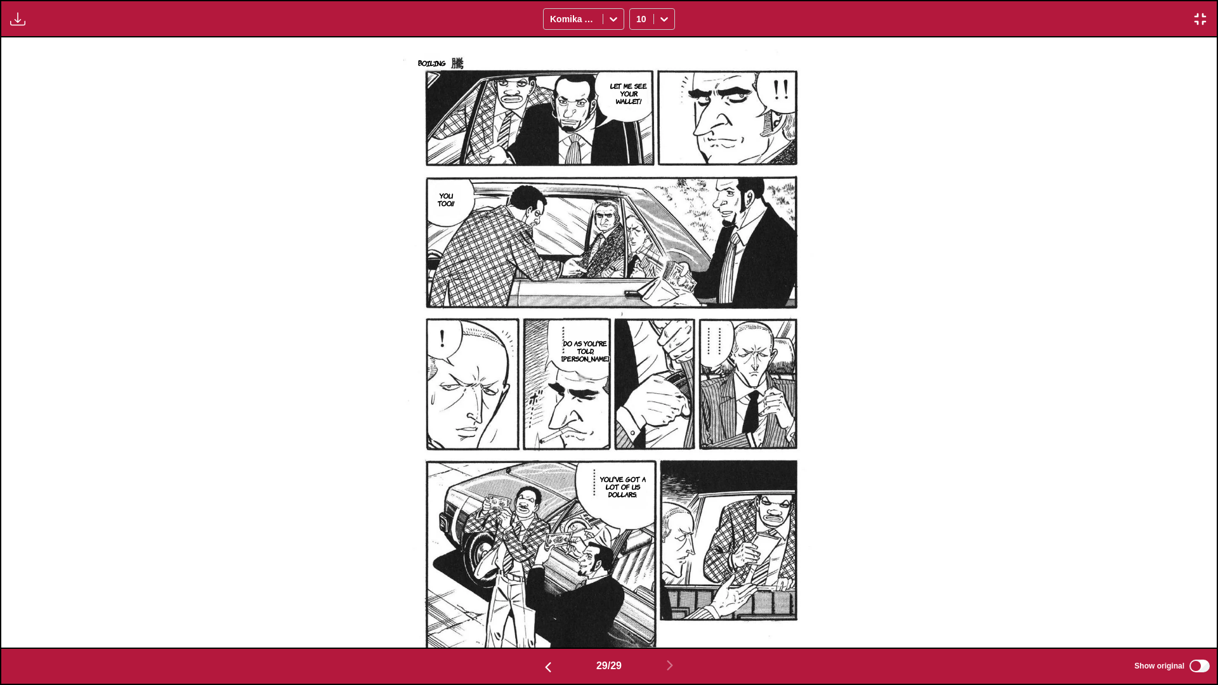
click at [638, 16] on img "button" at bounding box center [1199, 18] width 15 height 15
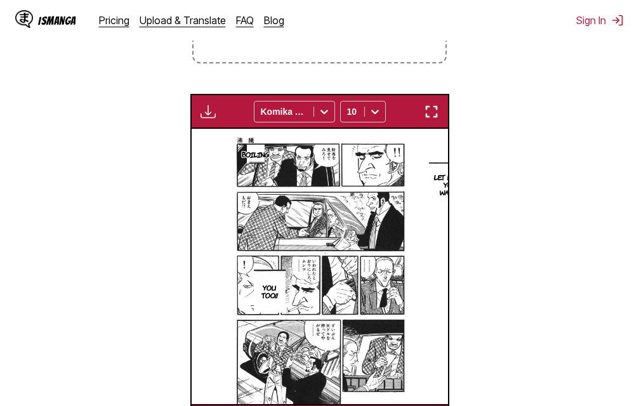
scroll to position [0, 7174]
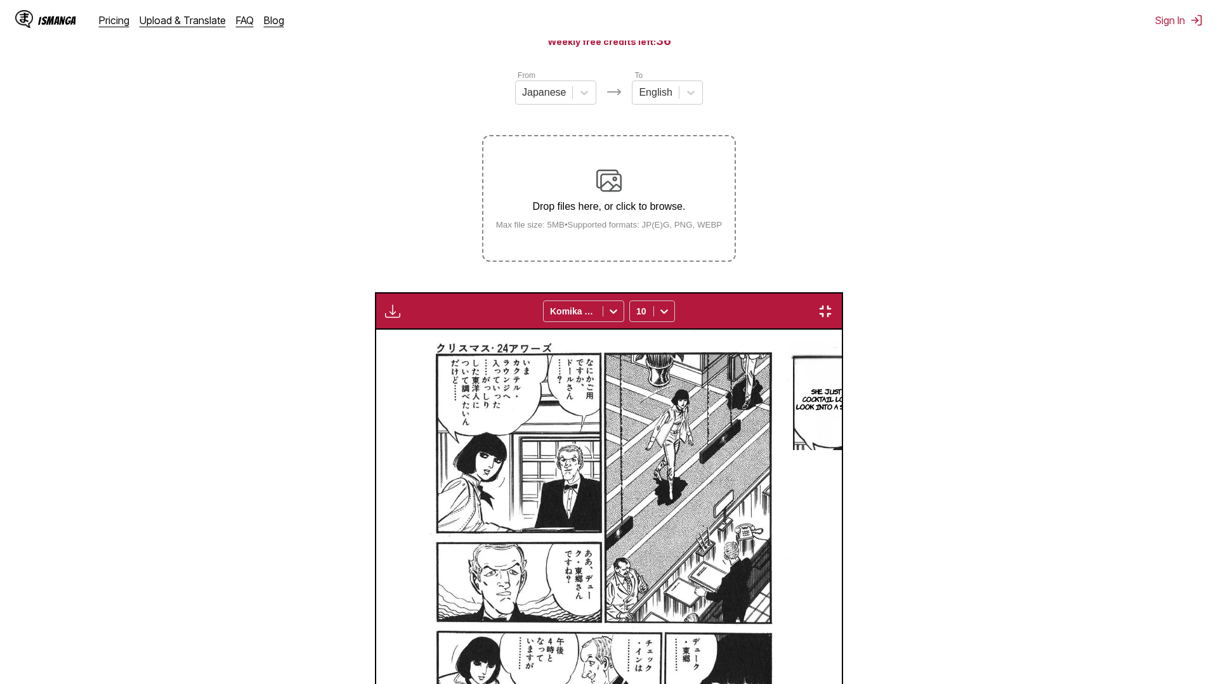
scroll to position [0, 4861]
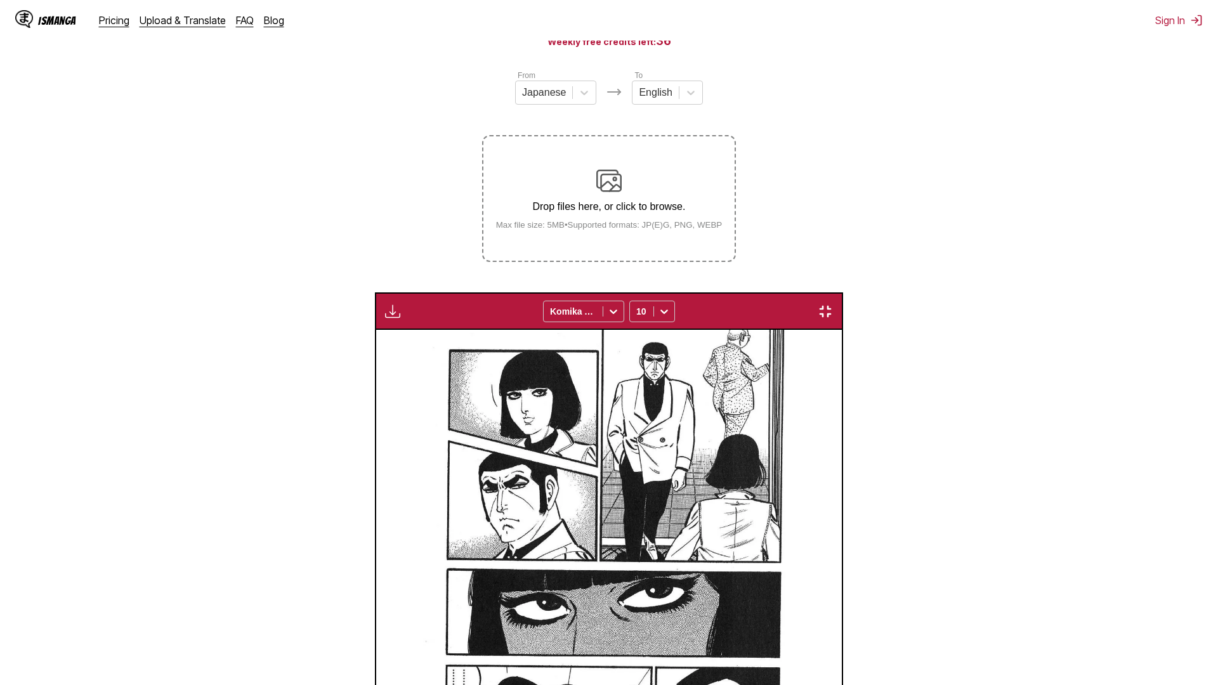
scroll to position [0, 20658]
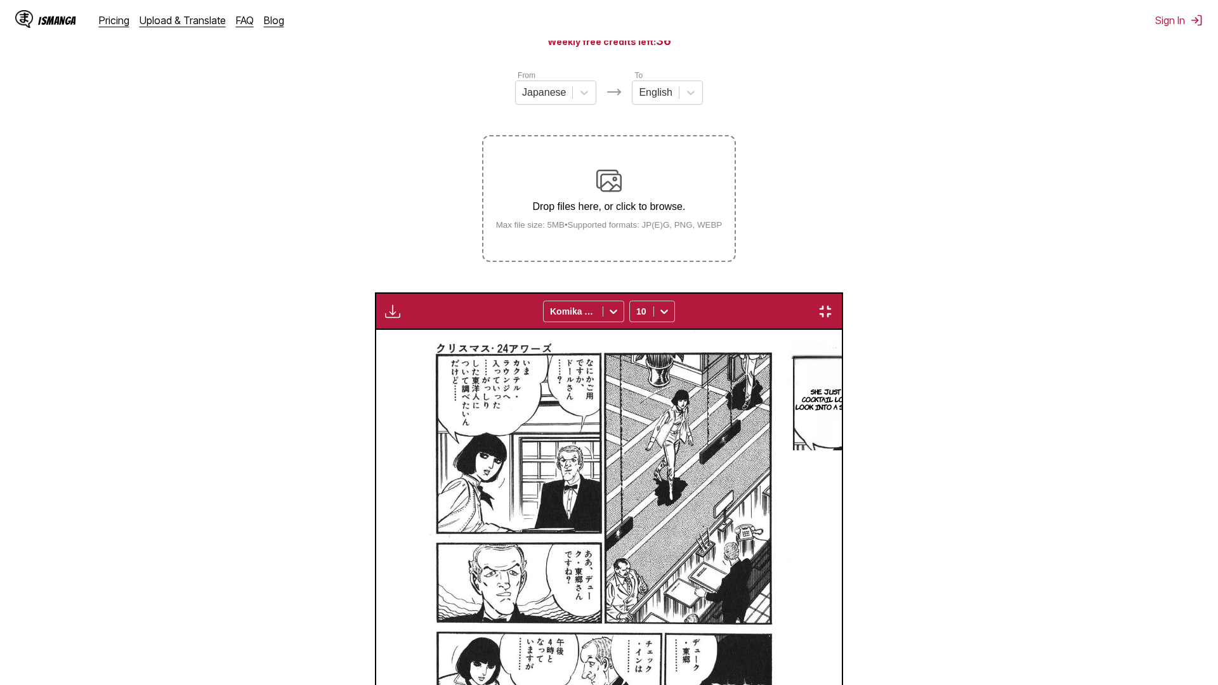
scroll to position [0, 23089]
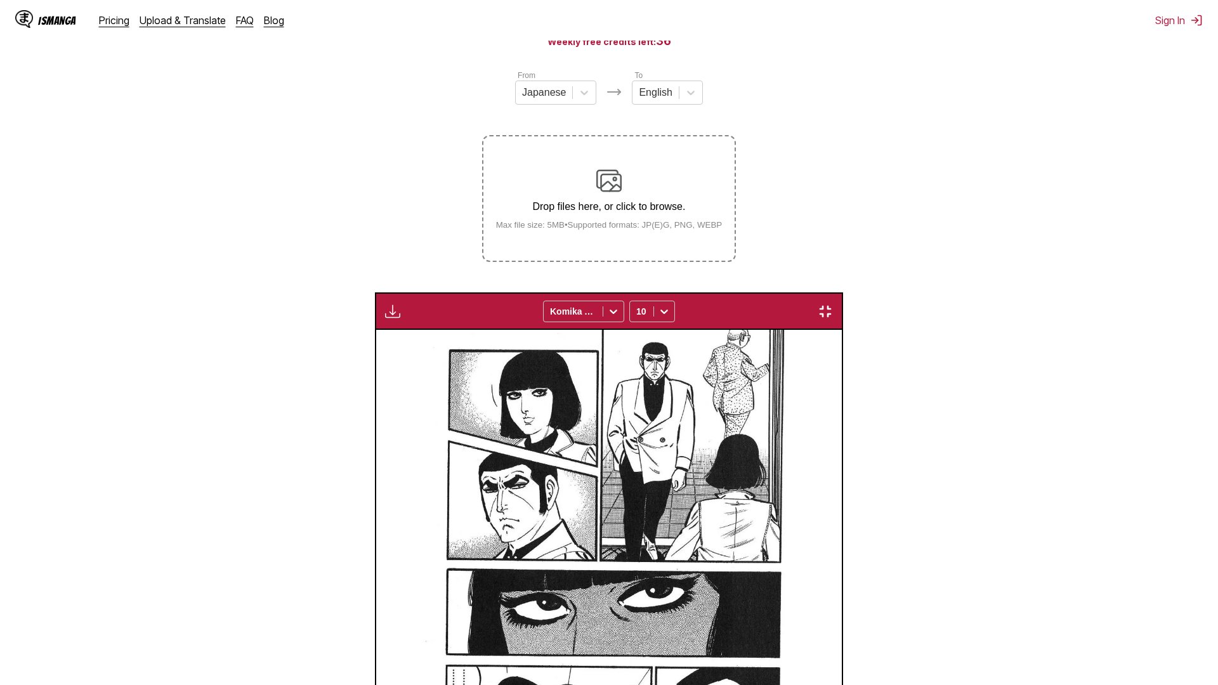
scroll to position [0, 26734]
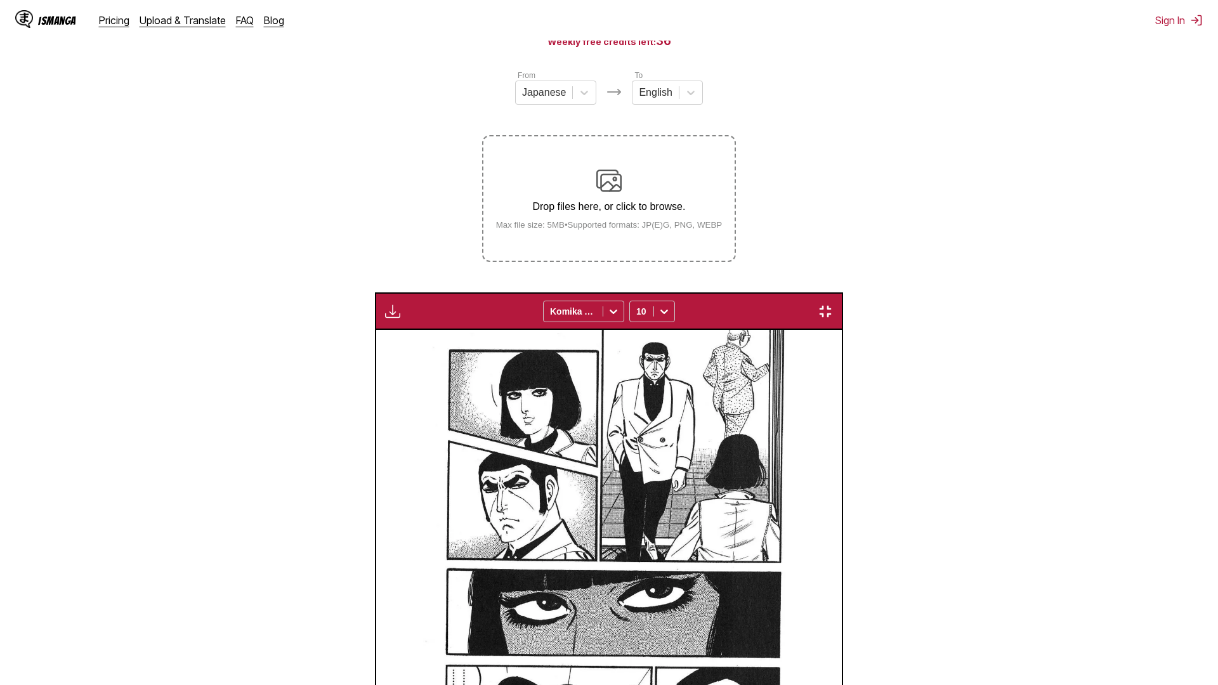
scroll to position [0, 32810]
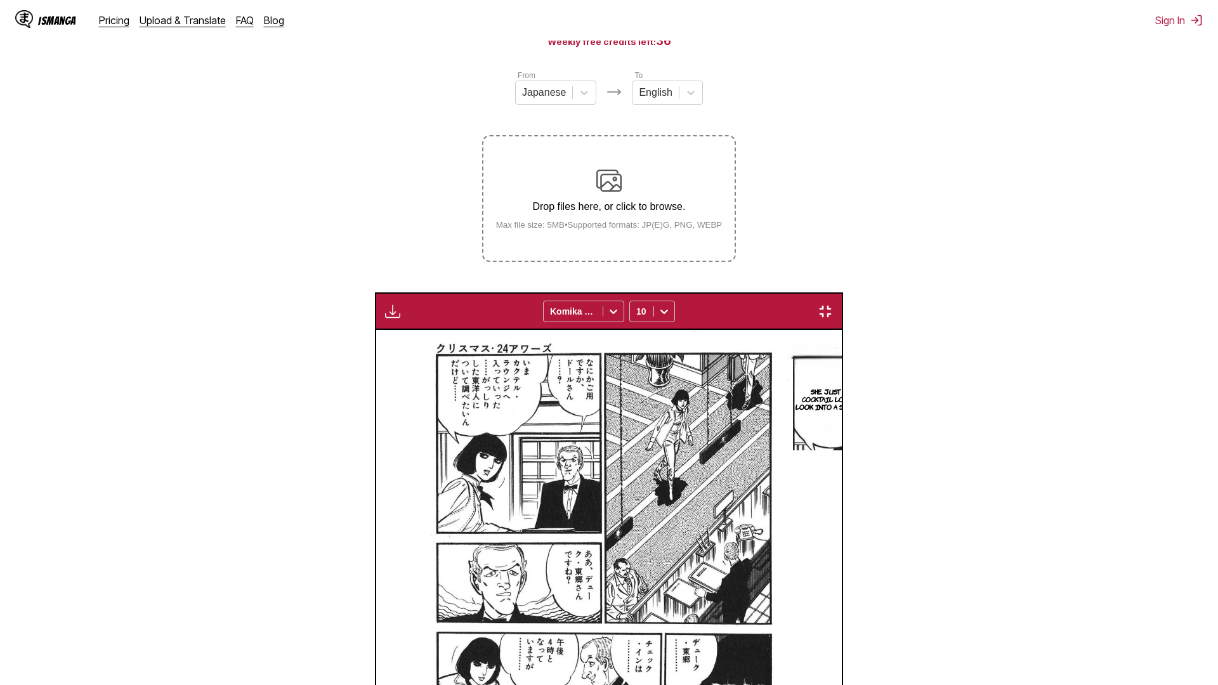
scroll to position [0, 37671]
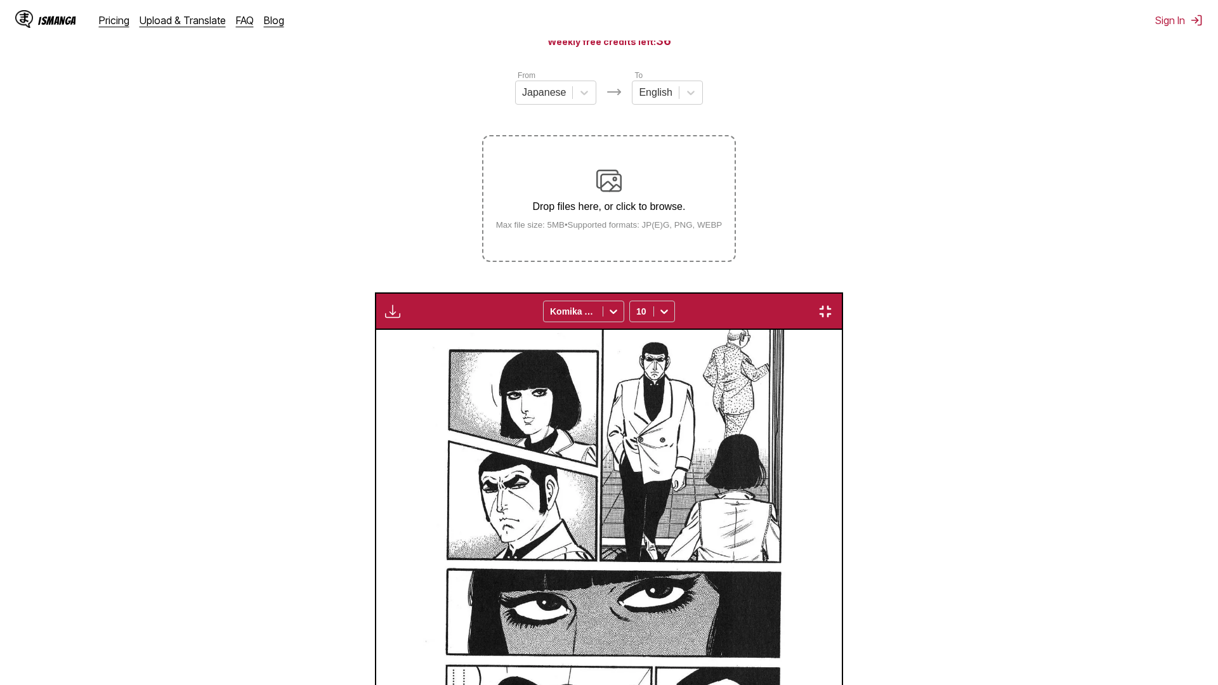
scroll to position [0, 41316]
click at [833, 304] on img "button" at bounding box center [825, 311] width 15 height 15
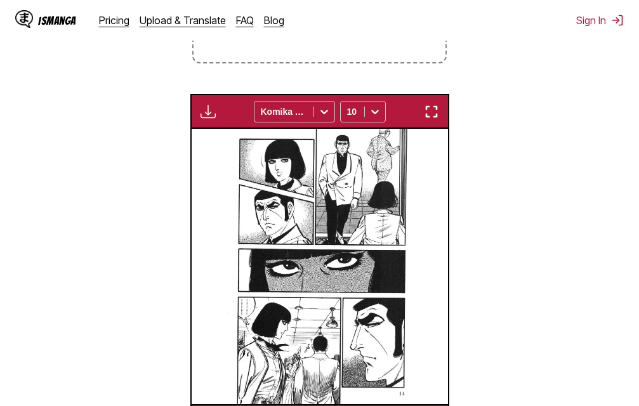
scroll to position [0, 8712]
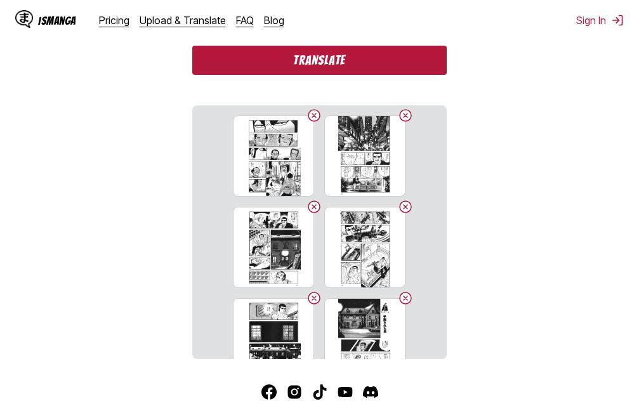
scroll to position [351, 0]
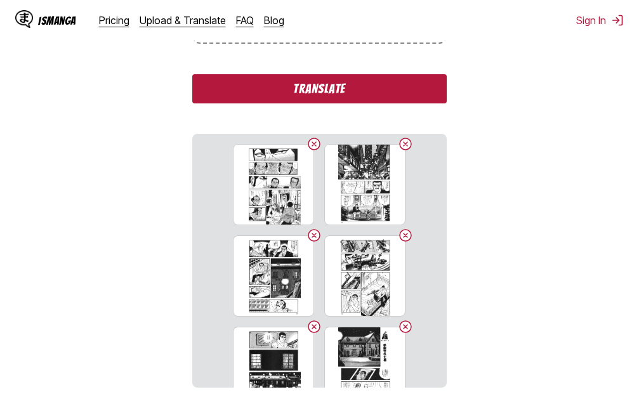
click at [408, 96] on button "Translate" at bounding box center [319, 88] width 254 height 29
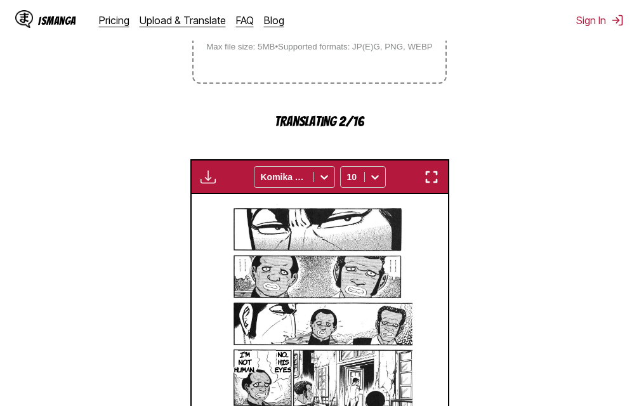
scroll to position [348, 0]
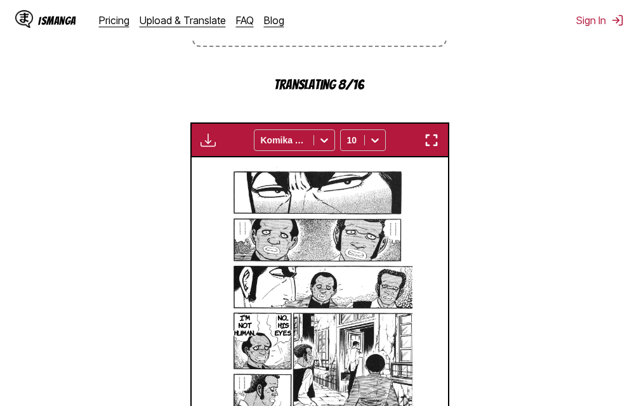
click at [435, 136] on img "button" at bounding box center [431, 140] width 15 height 15
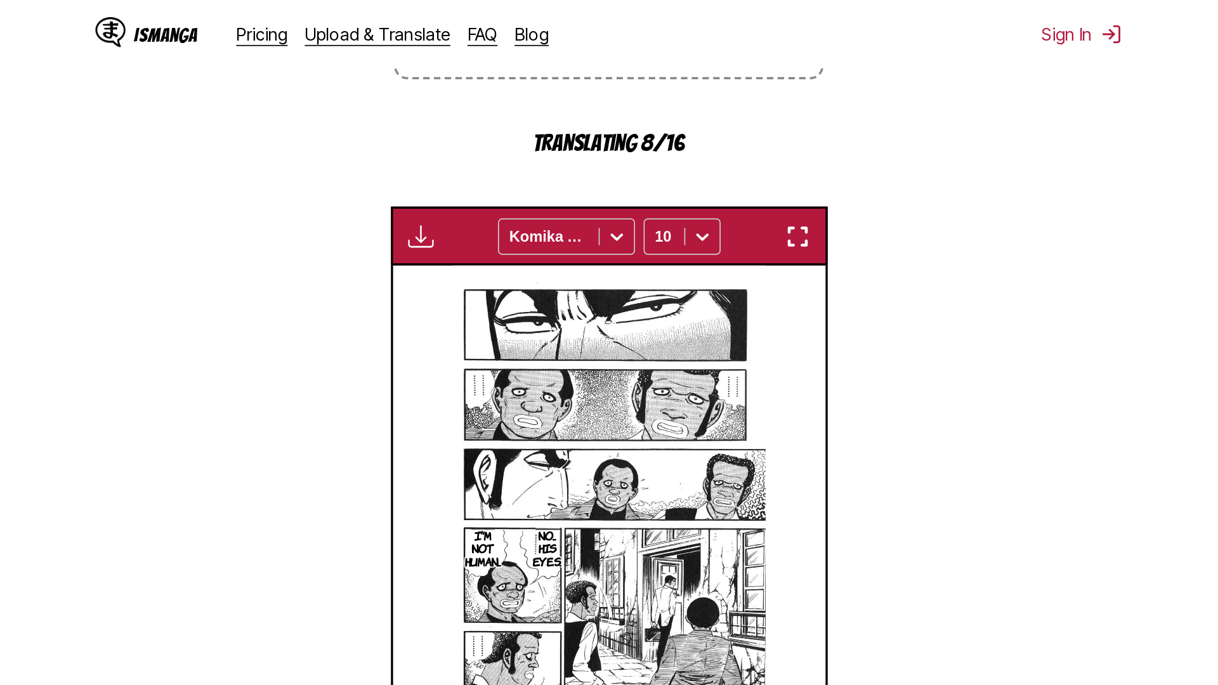
scroll to position [133, 0]
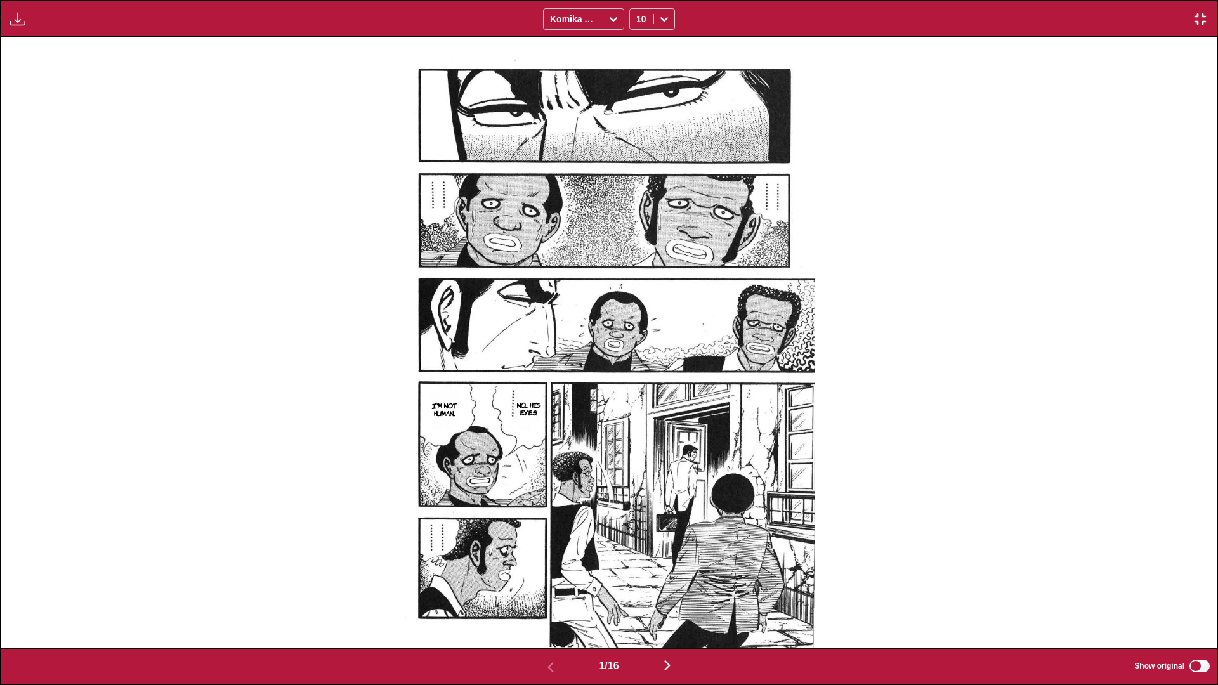
click at [638, 405] on div "1 / 16 Show original" at bounding box center [609, 666] width 1218 height 37
click at [638, 18] on img "button" at bounding box center [1199, 18] width 15 height 15
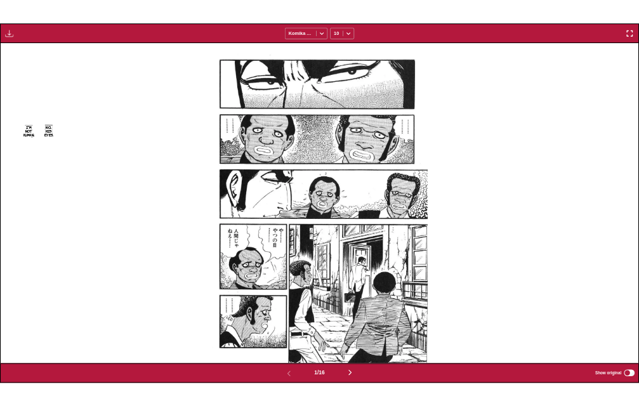
scroll to position [377, 0]
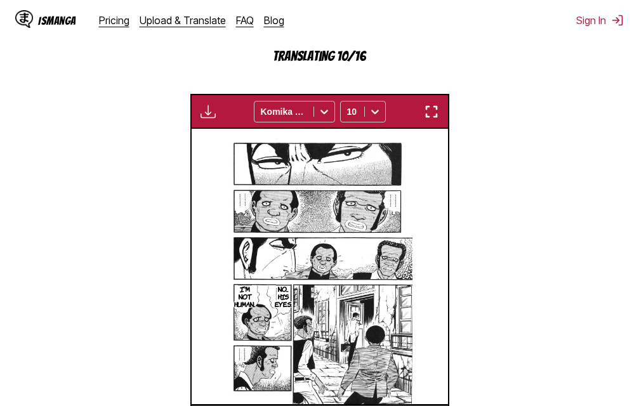
click at [433, 114] on img "button" at bounding box center [431, 111] width 15 height 15
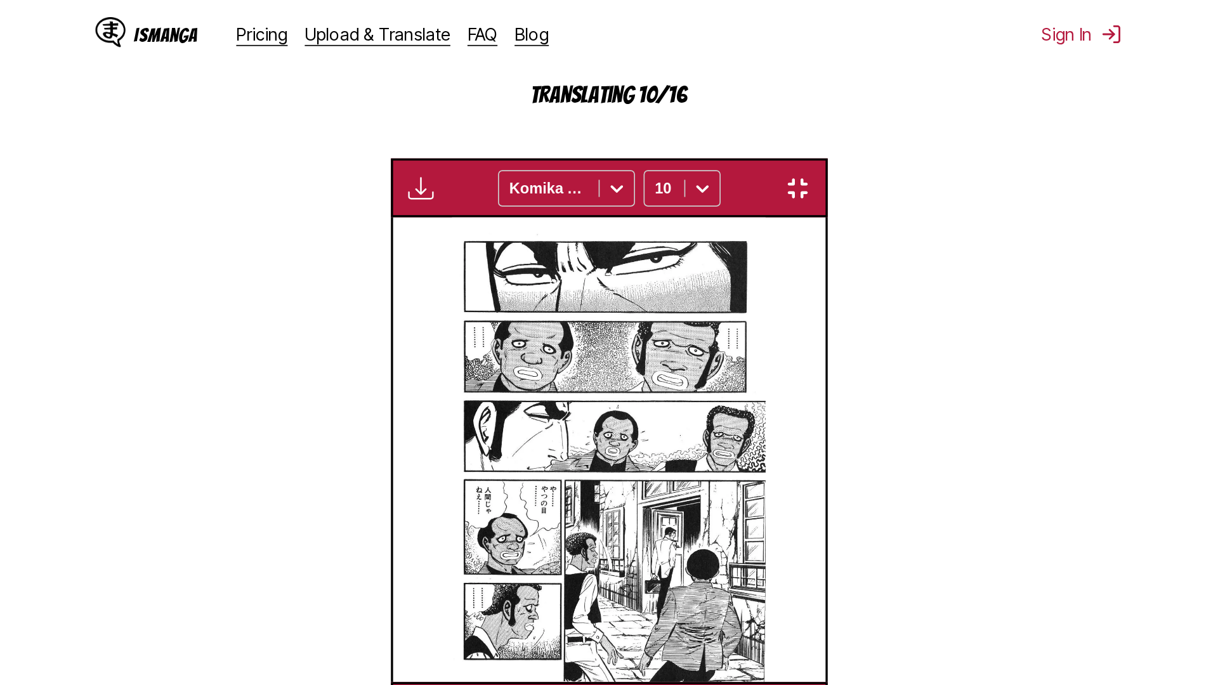
scroll to position [133, 0]
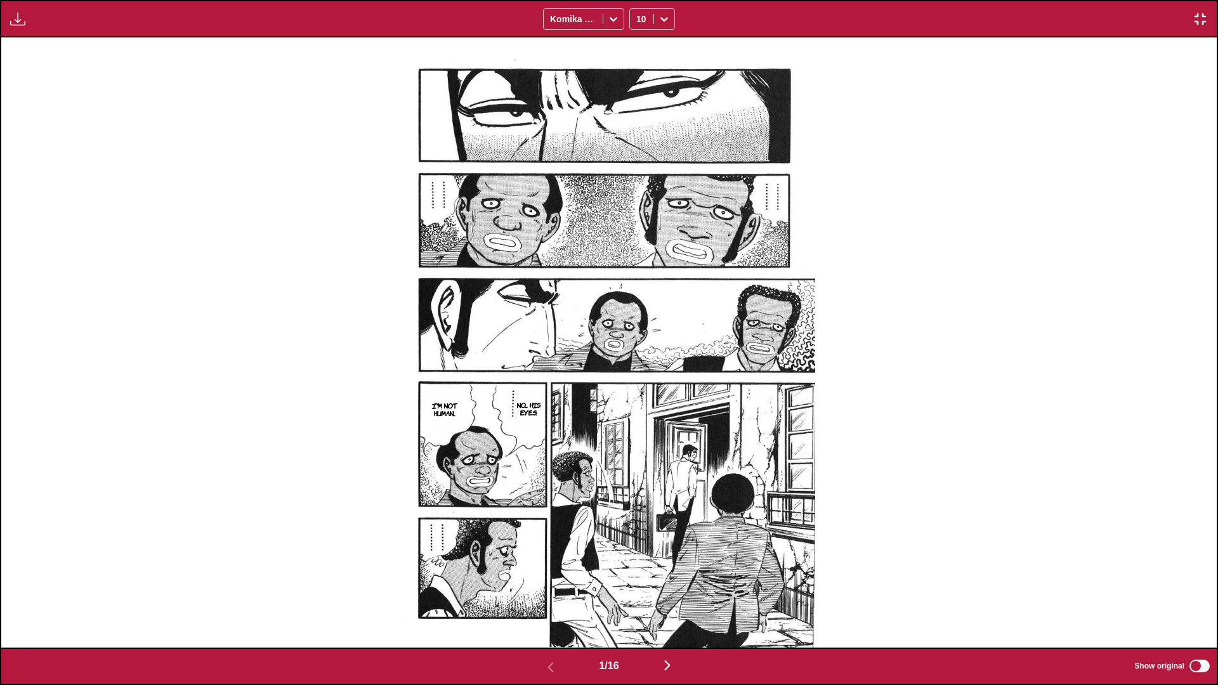
click at [638, 405] on img "button" at bounding box center [667, 665] width 15 height 15
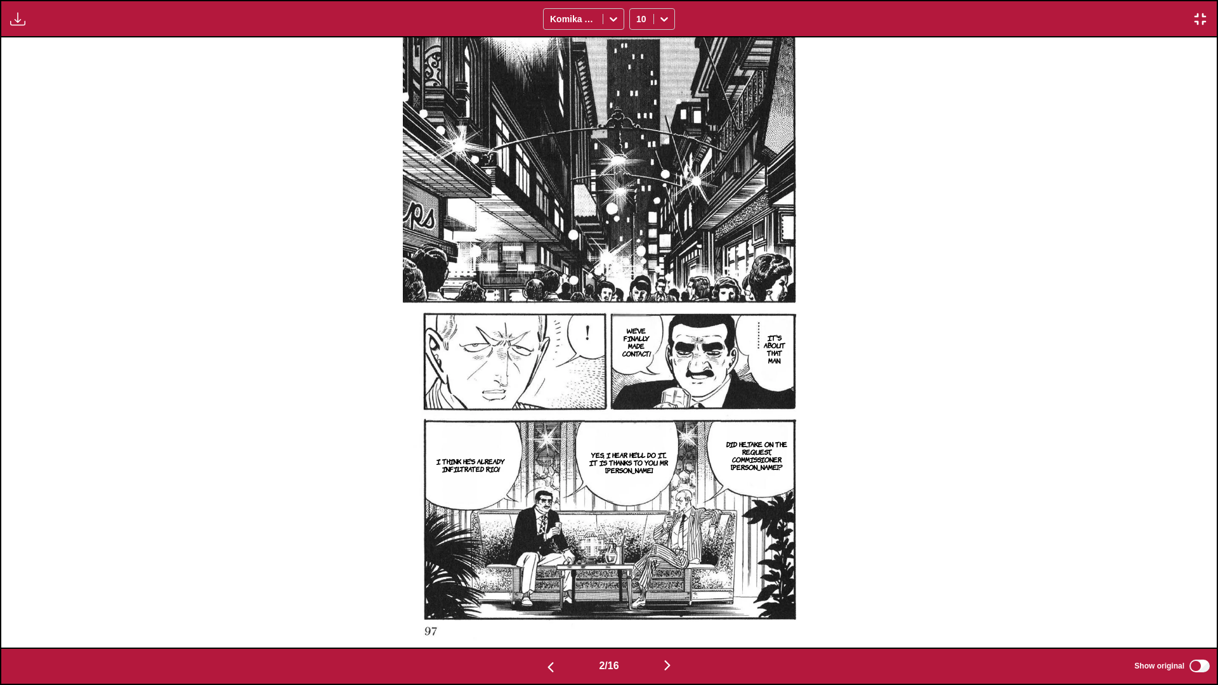
click at [638, 405] on img "button" at bounding box center [667, 665] width 15 height 15
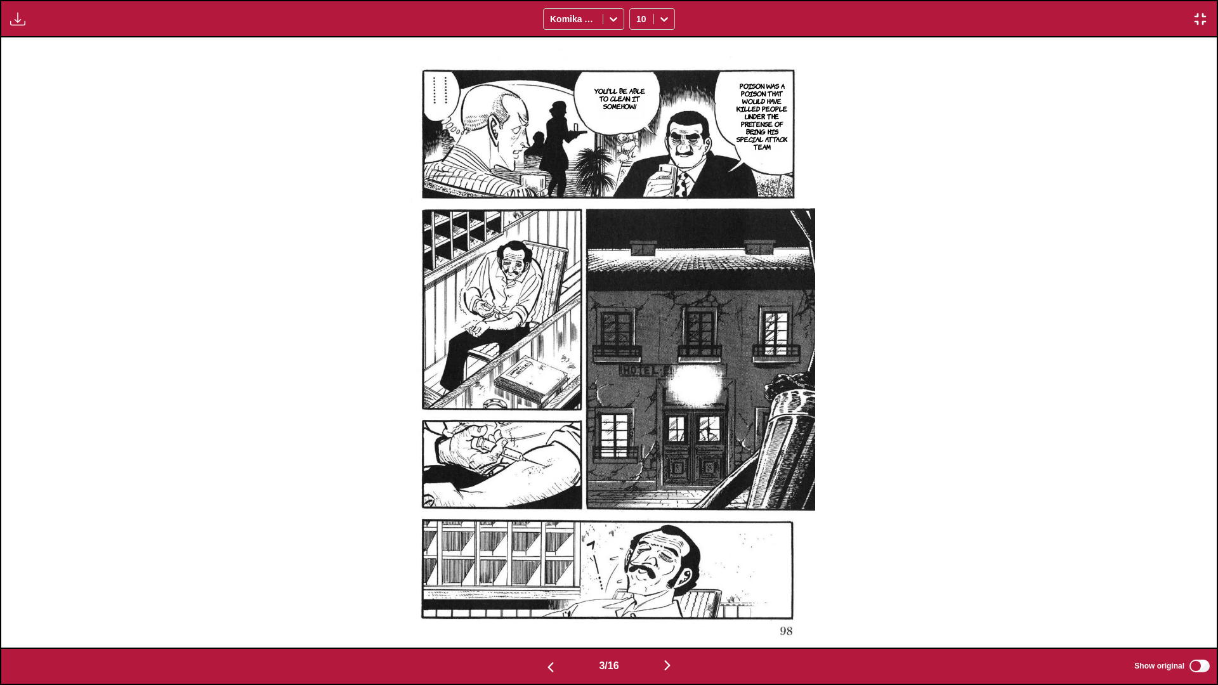
click at [638, 405] on img "button" at bounding box center [667, 665] width 15 height 15
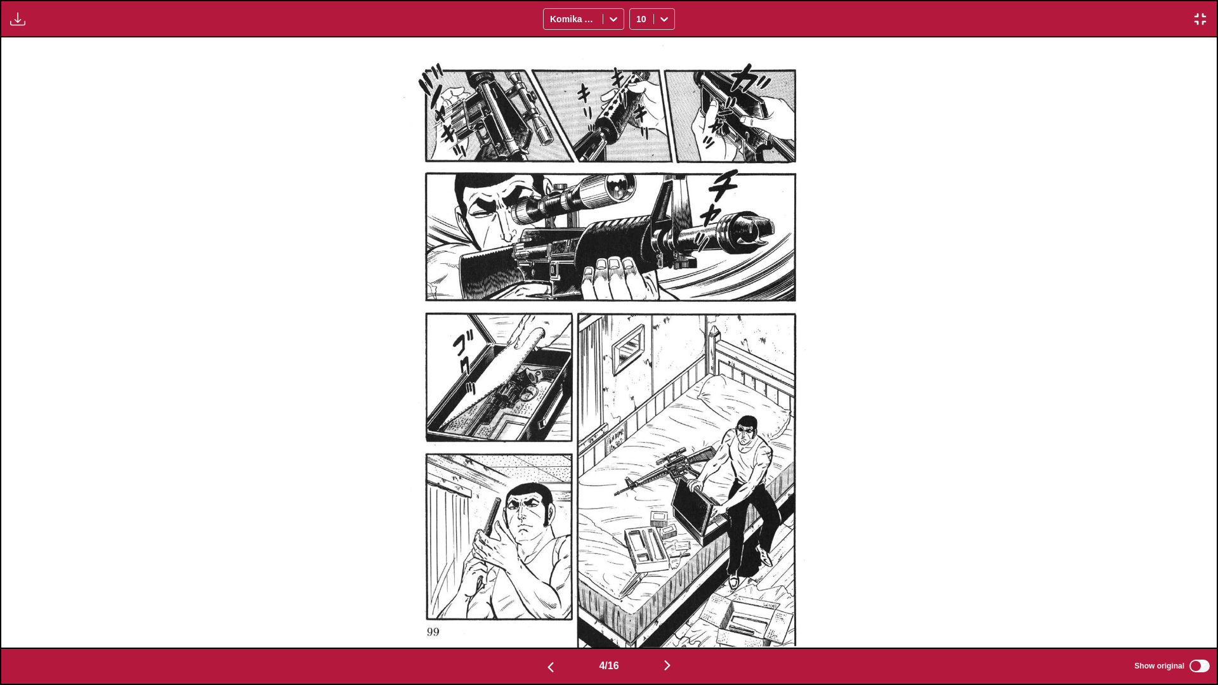
click at [638, 405] on img "button" at bounding box center [667, 665] width 15 height 15
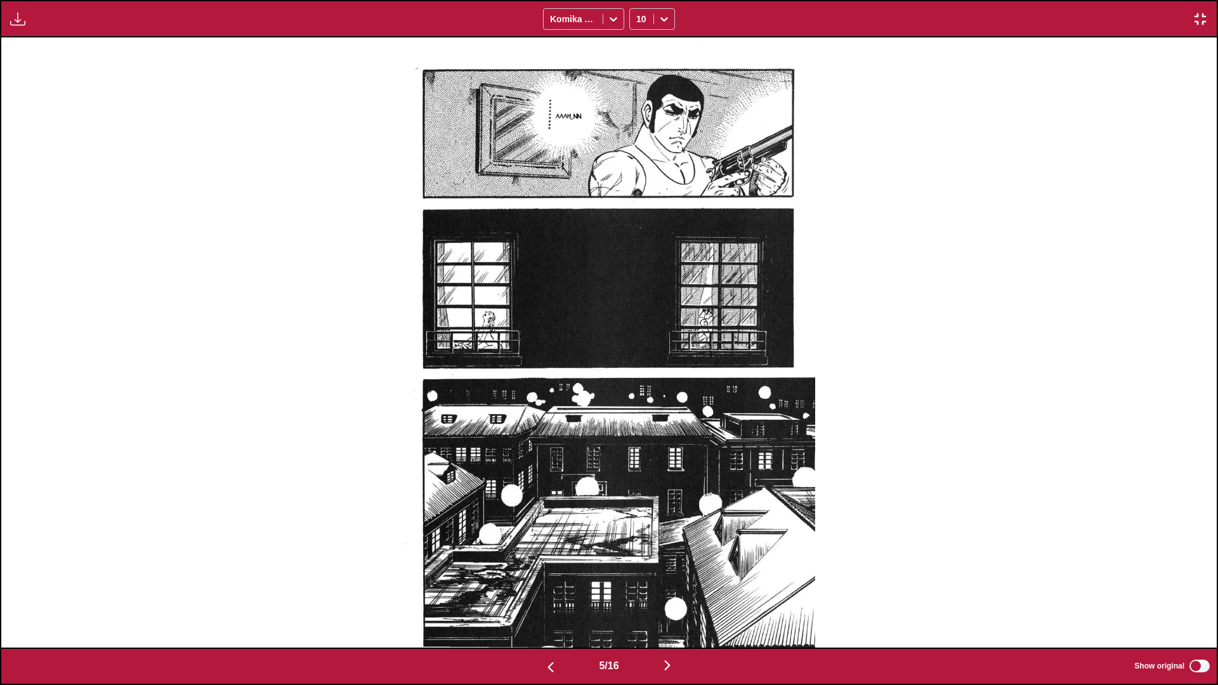
click at [638, 405] on img "button" at bounding box center [667, 665] width 15 height 15
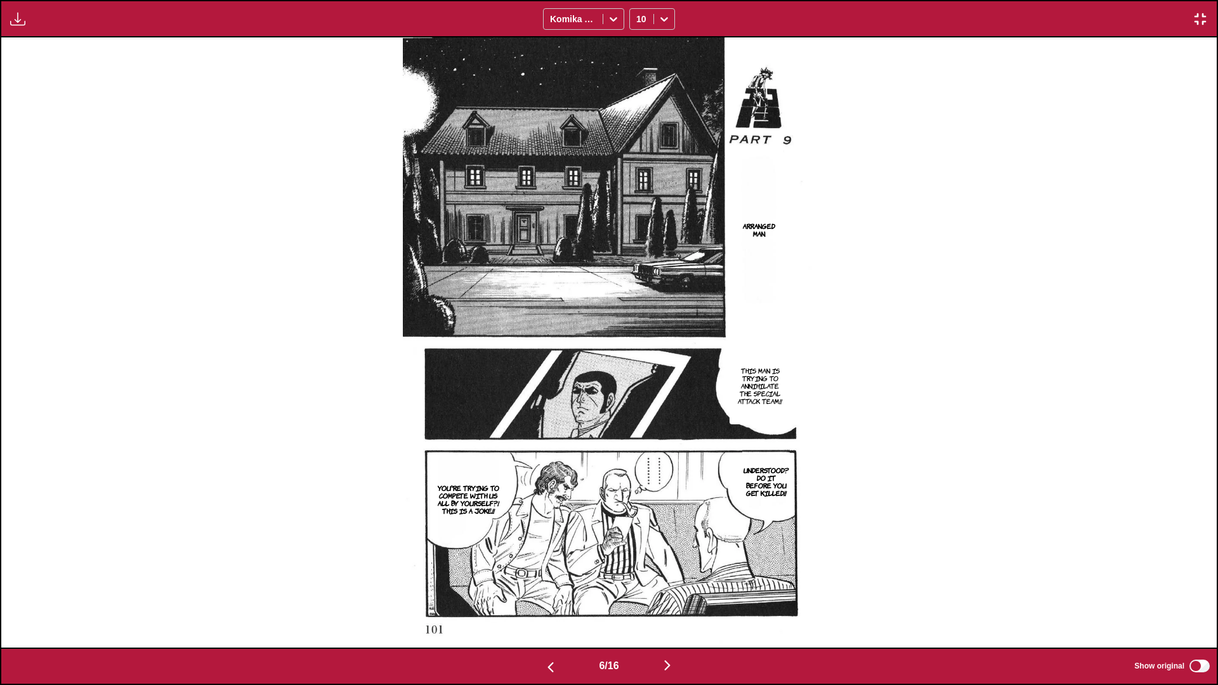
click at [638, 405] on img "button" at bounding box center [667, 665] width 15 height 15
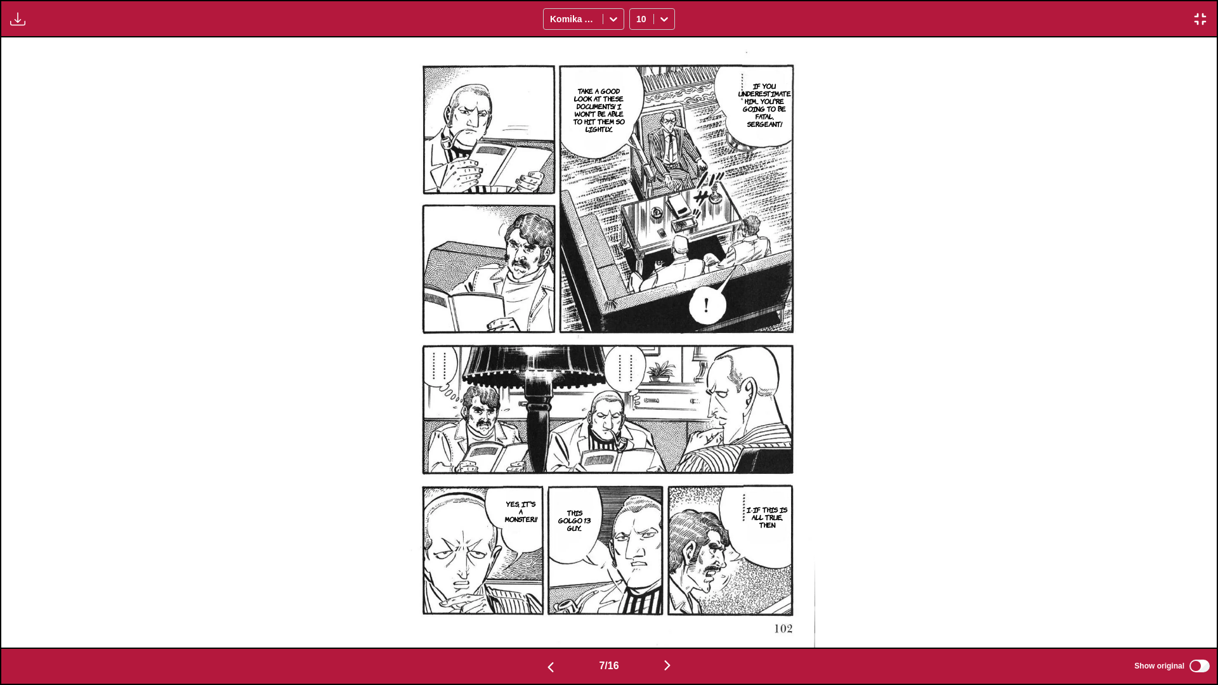
click at [638, 405] on img "button" at bounding box center [667, 665] width 15 height 15
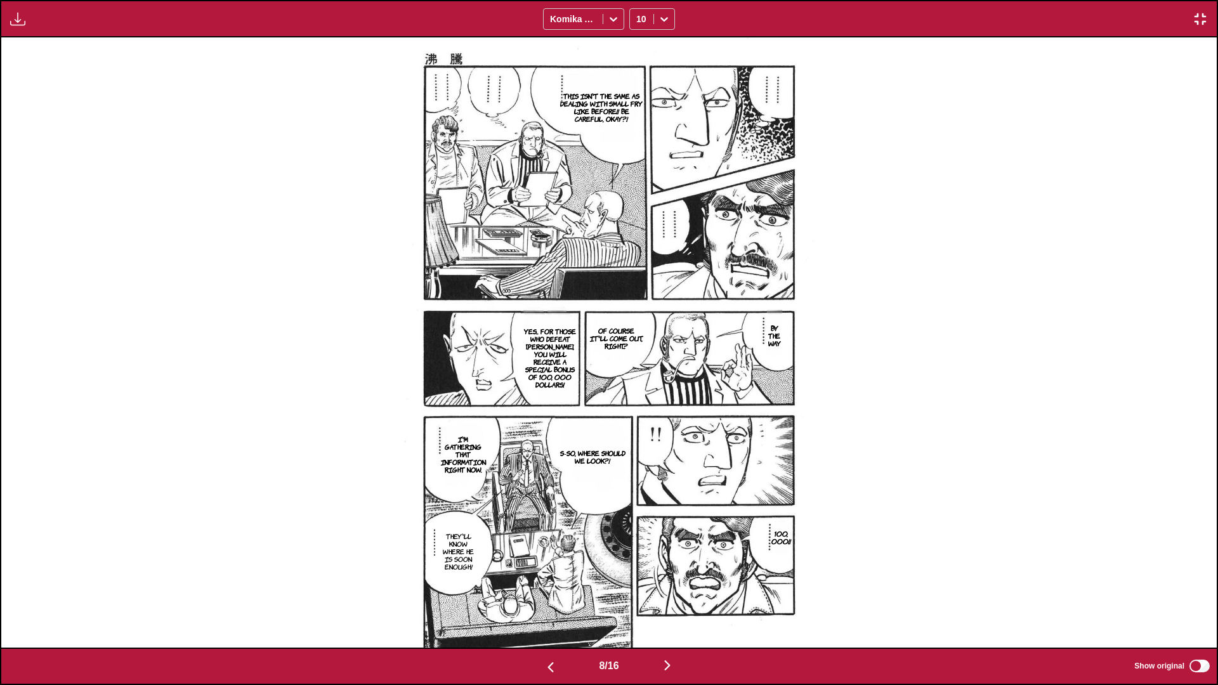
click at [638, 405] on img "button" at bounding box center [667, 665] width 15 height 15
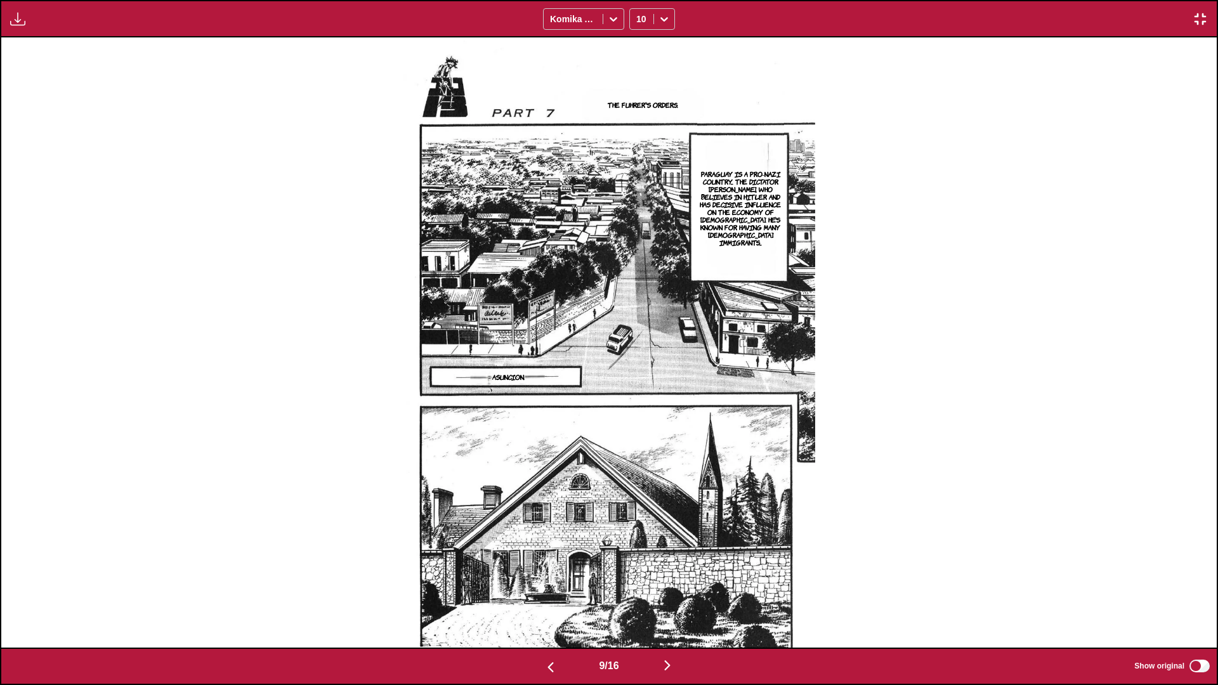
click at [638, 405] on img "button" at bounding box center [667, 665] width 15 height 15
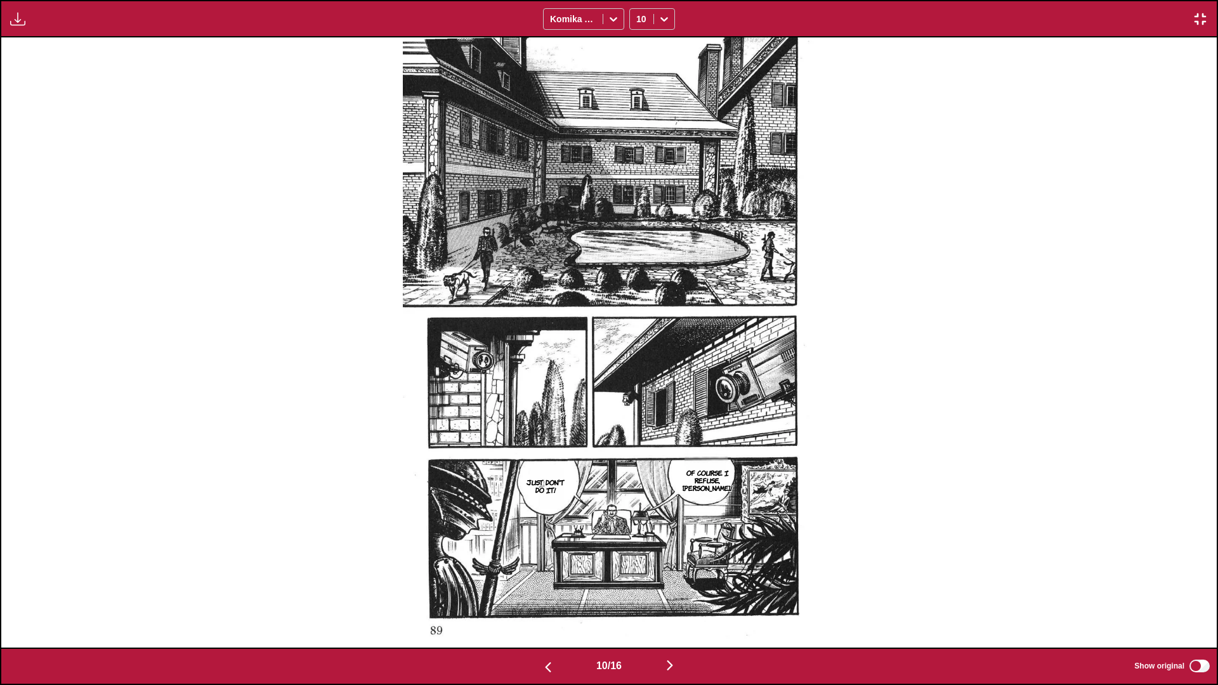
click at [638, 405] on img "button" at bounding box center [669, 665] width 15 height 15
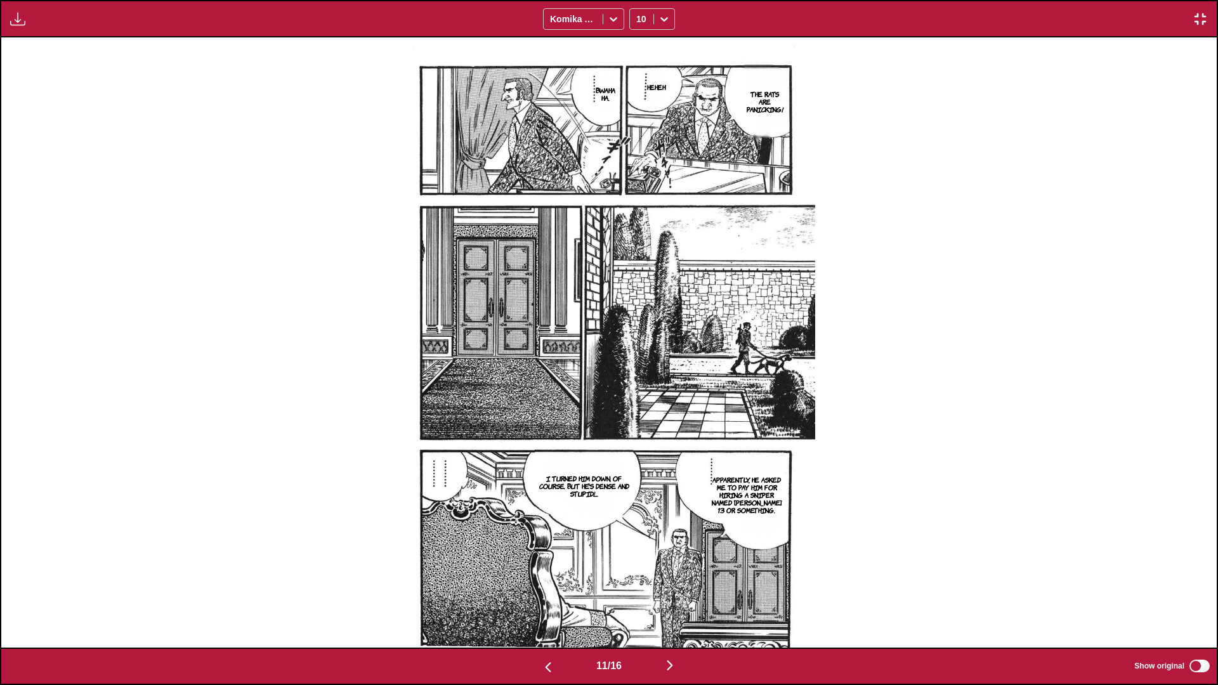
click at [638, 405] on img "button" at bounding box center [669, 665] width 15 height 15
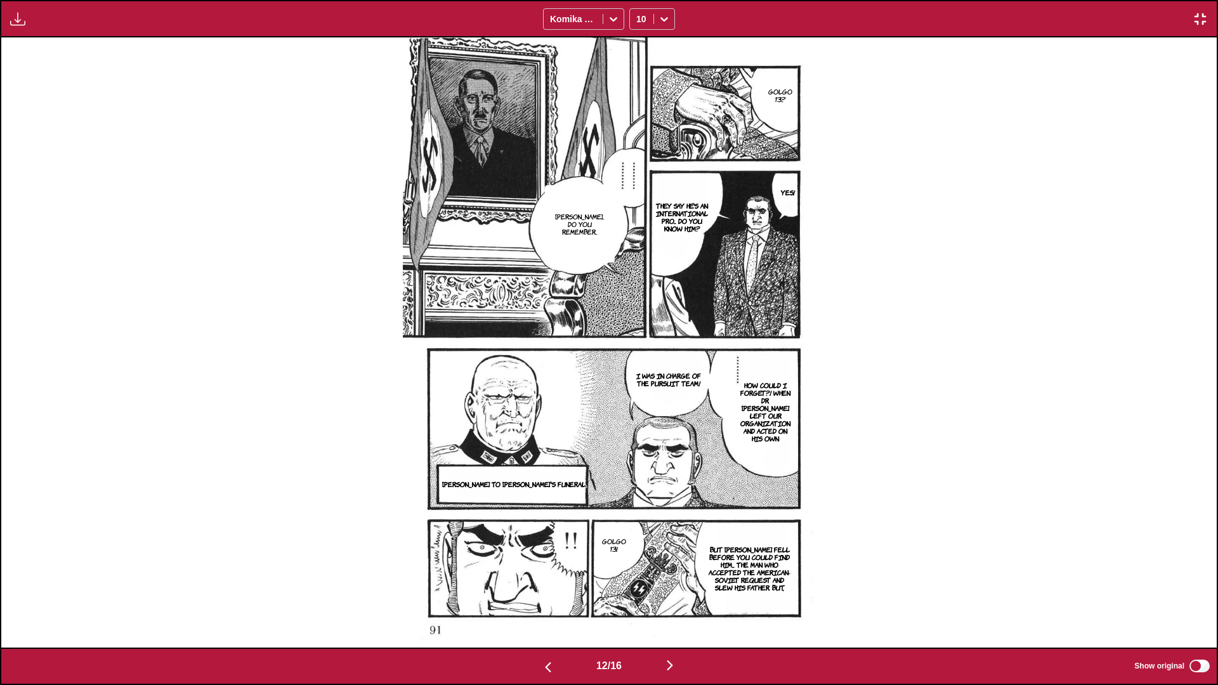
click at [638, 405] on img "button" at bounding box center [669, 665] width 15 height 15
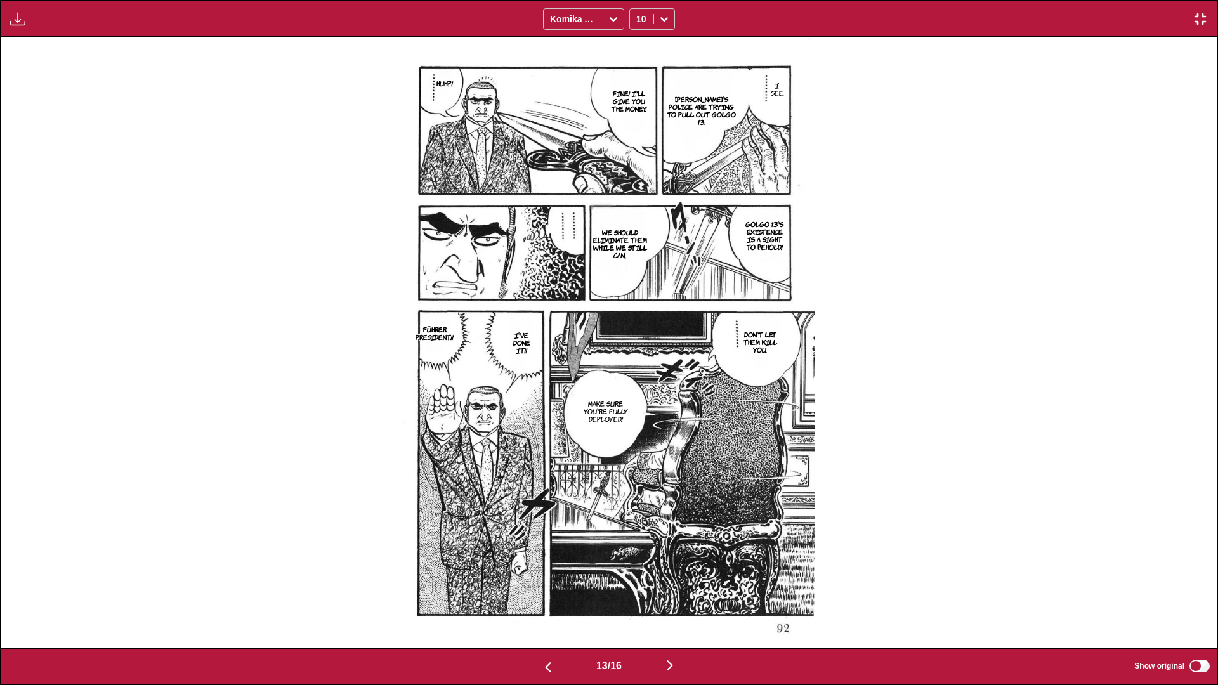
click at [638, 405] on img "button" at bounding box center [669, 665] width 15 height 15
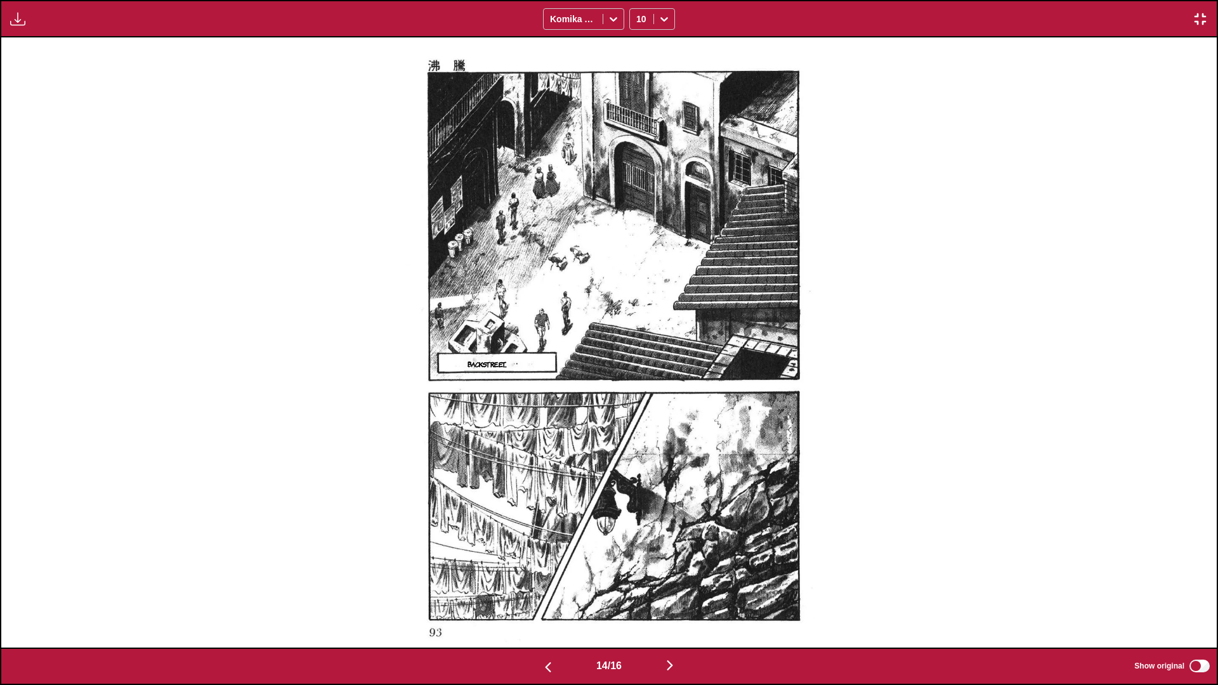
click at [638, 405] on img "button" at bounding box center [669, 665] width 15 height 15
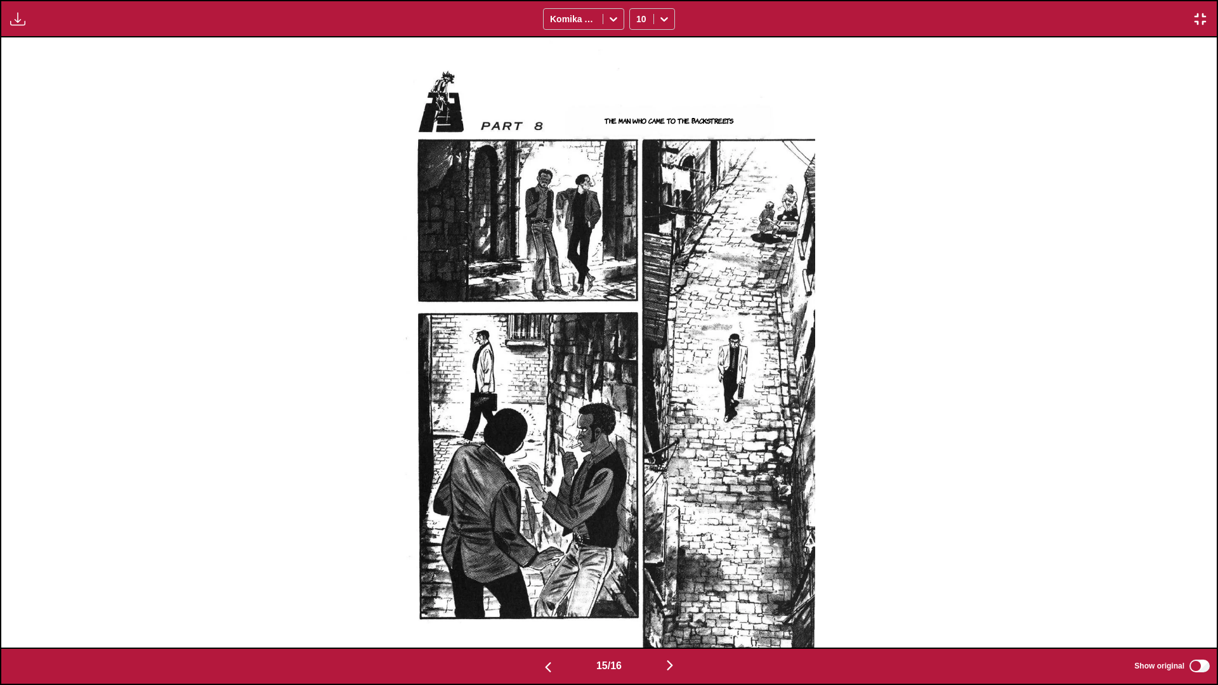
click at [638, 405] on img "button" at bounding box center [669, 665] width 15 height 15
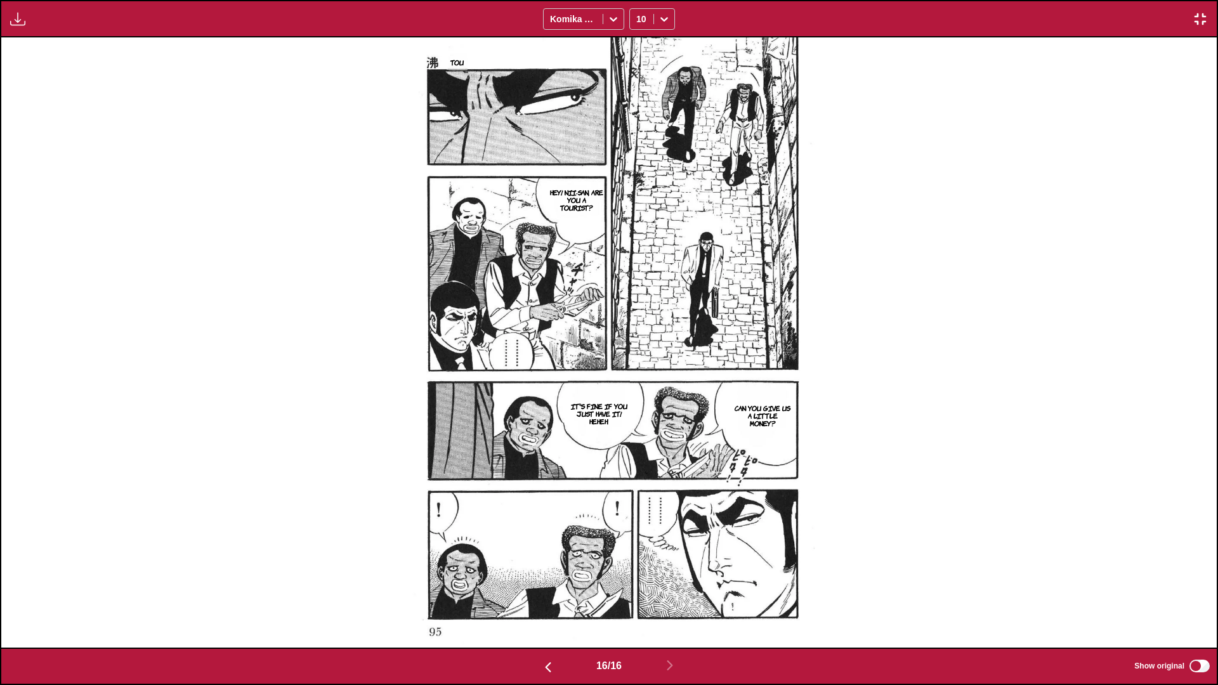
click at [638, 21] on img "button" at bounding box center [1199, 18] width 15 height 15
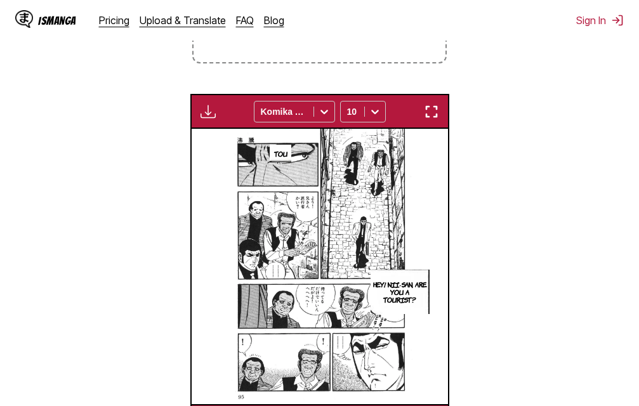
scroll to position [0, 3843]
